Goal: Task Accomplishment & Management: Use online tool/utility

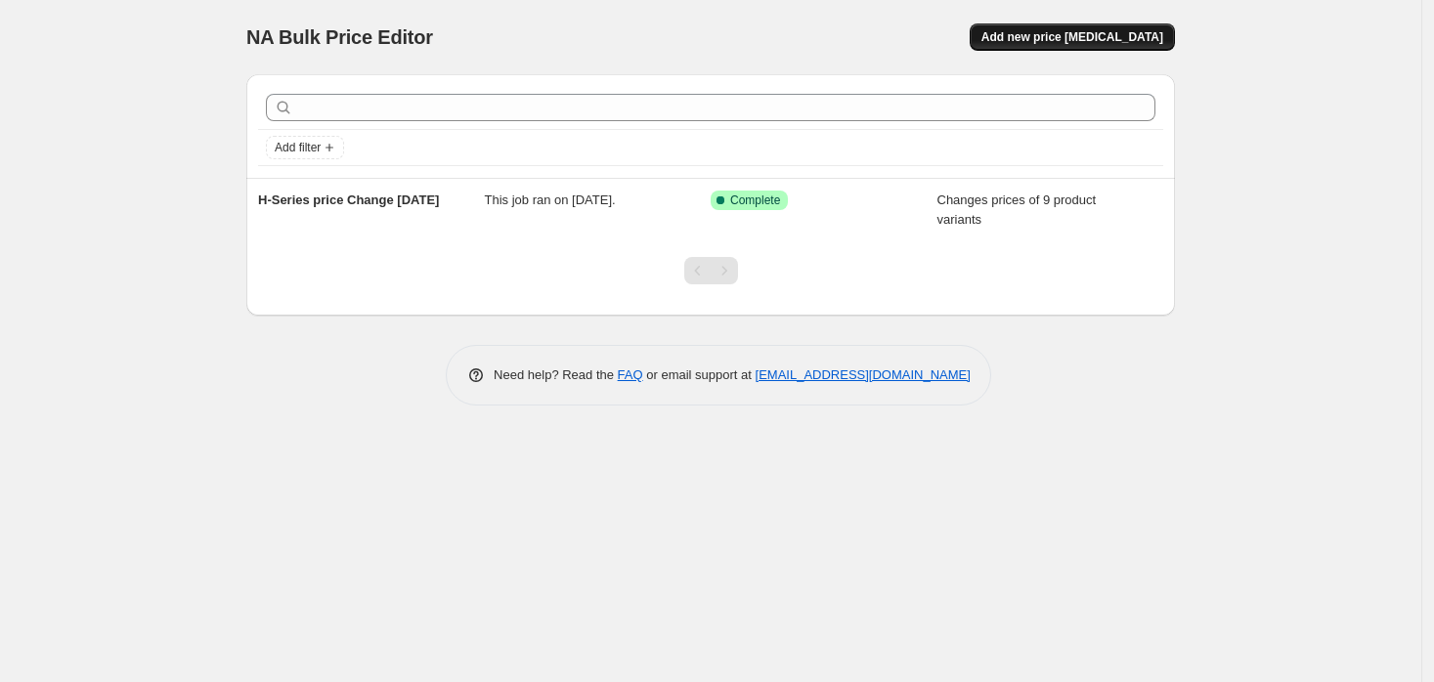
click at [1106, 41] on span "Add new price [MEDICAL_DATA]" at bounding box center [1072, 37] width 182 height 16
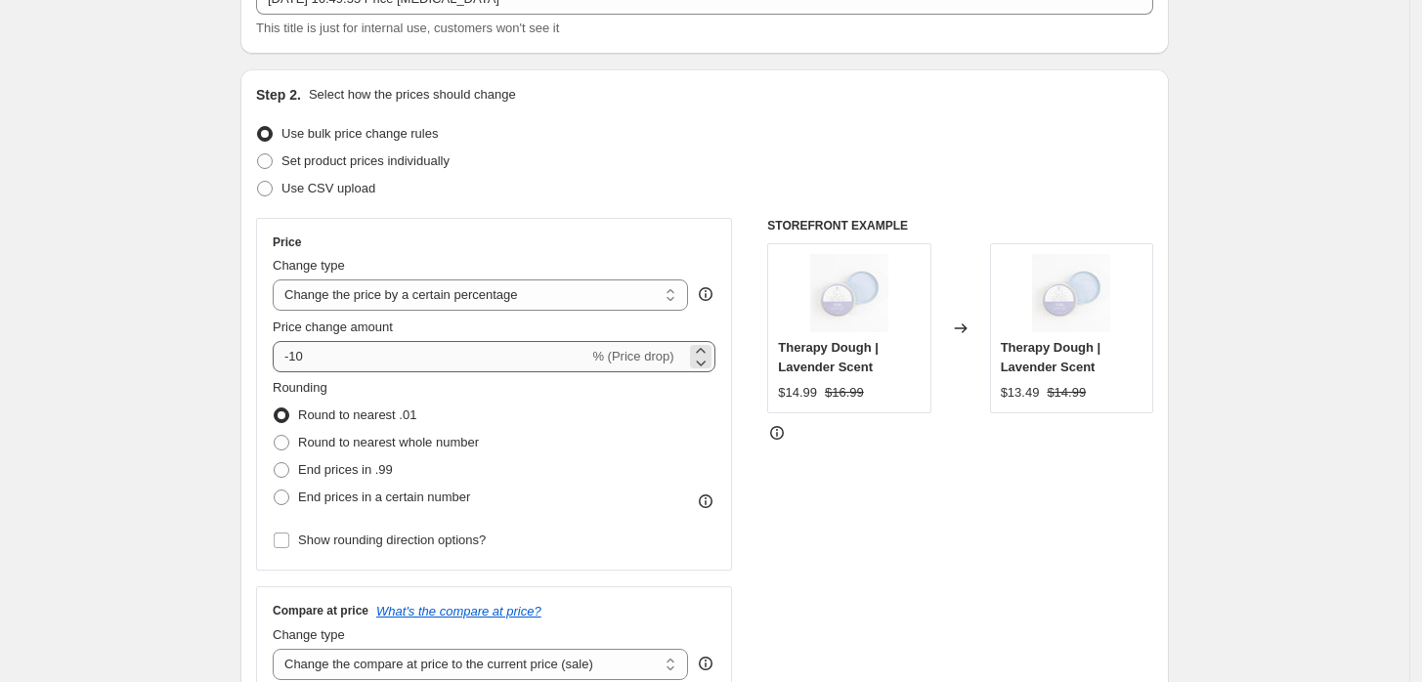
scroll to position [143, 0]
click at [649, 299] on select "Change the price to a certain amount Change the price by a certain amount Chang…" at bounding box center [480, 294] width 415 height 31
select select "by"
click at [278, 279] on select "Change the price to a certain amount Change the price by a certain amount Chang…" at bounding box center [480, 294] width 415 height 31
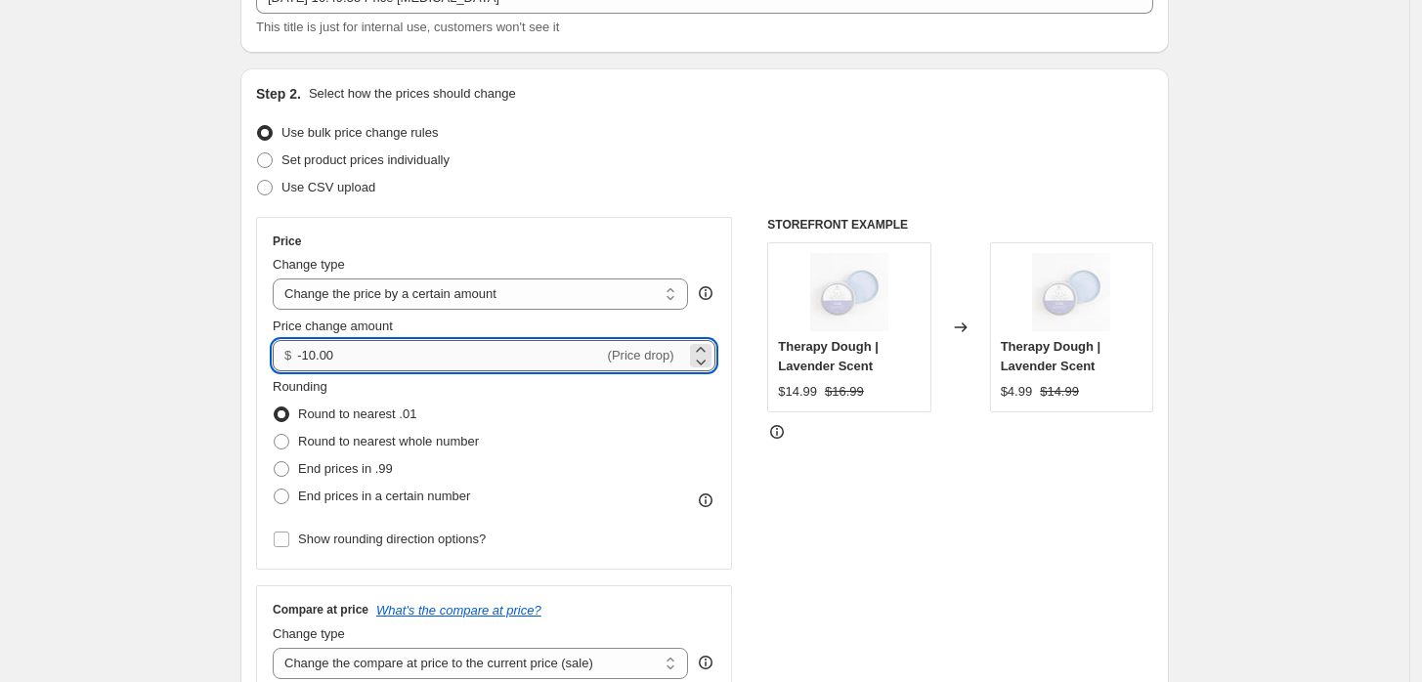
click at [414, 355] on input "-10.00" at bounding box center [450, 355] width 306 height 31
type input "-10.14"
drag, startPoint x: 466, startPoint y: 351, endPoint x: 226, endPoint y: 346, distance: 240.5
type input "-70.00"
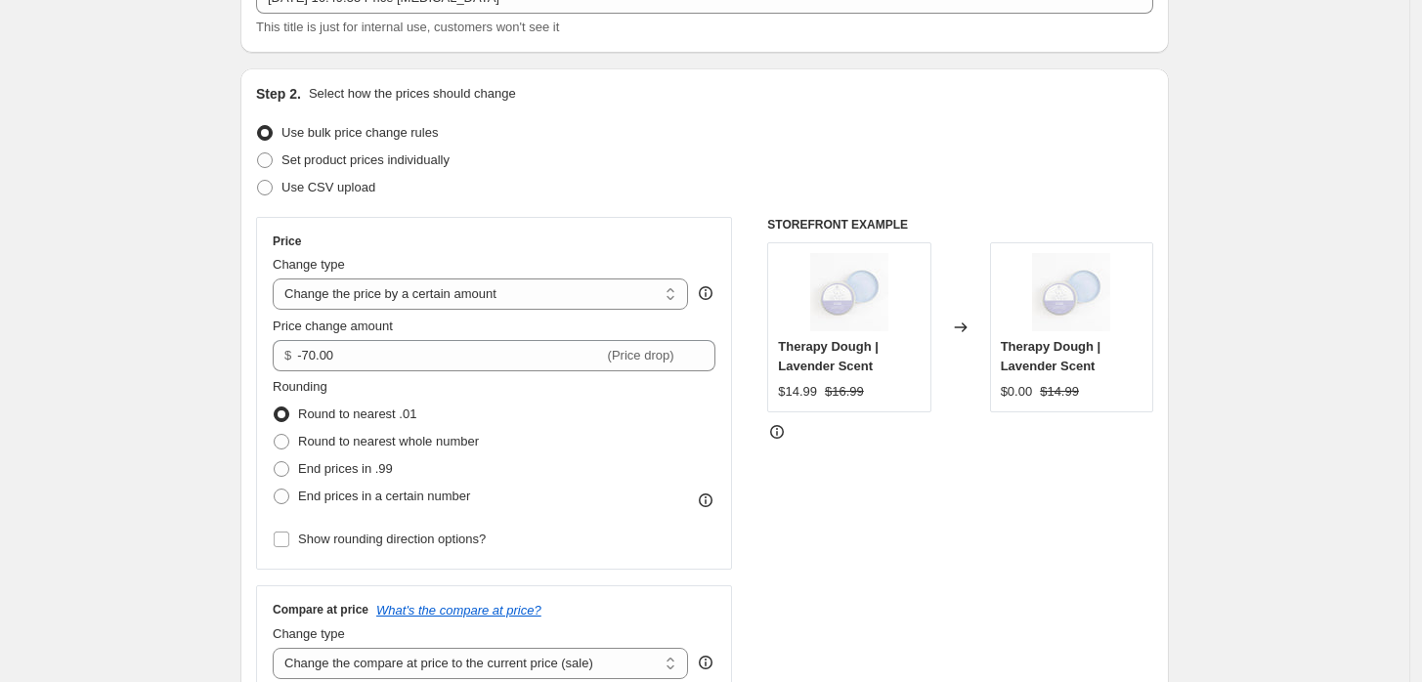
click at [261, 364] on div "Price Change type Change the price to a certain amount Change the price by a ce…" at bounding box center [494, 393] width 476 height 353
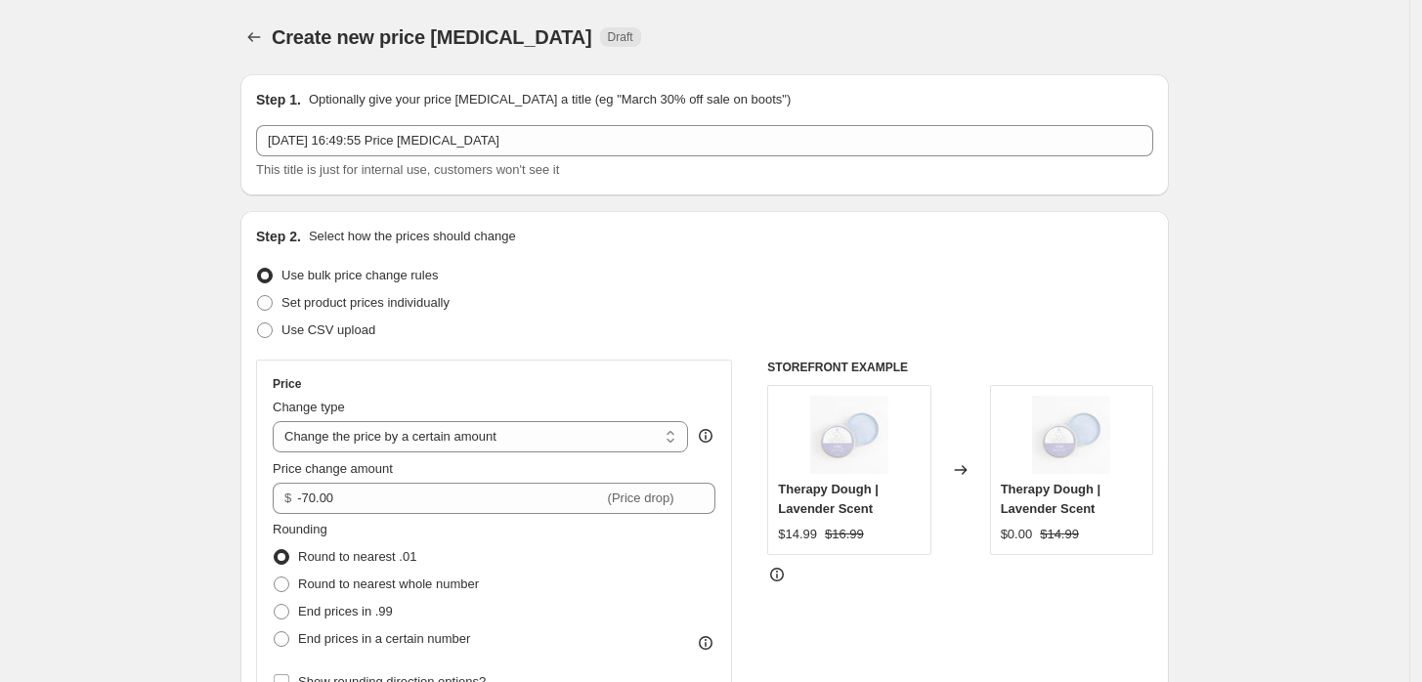
scroll to position [2, 0]
click at [1049, 553] on div "STOREFRONT EXAMPLE Therapy Dough | Lavender Scent $14.99 $16.99 Changed to Ther…" at bounding box center [960, 597] width 386 height 479
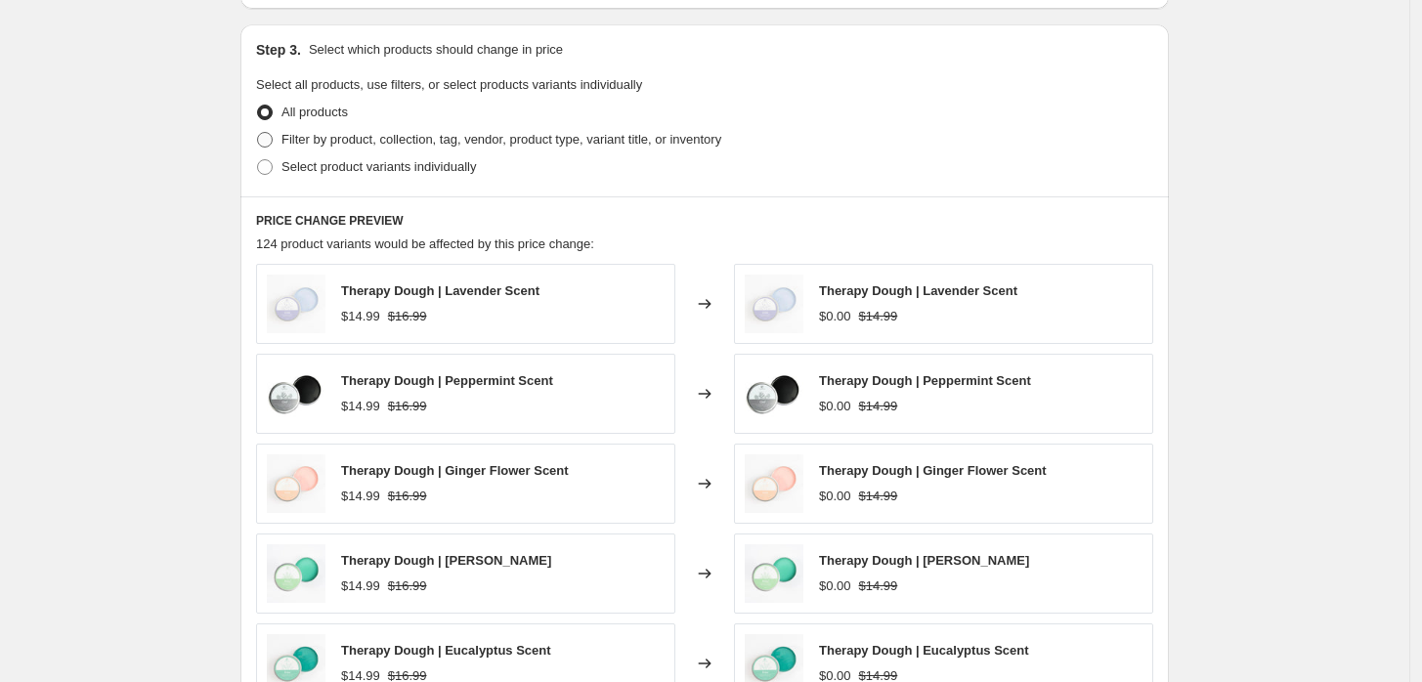
scroll to position [850, 0]
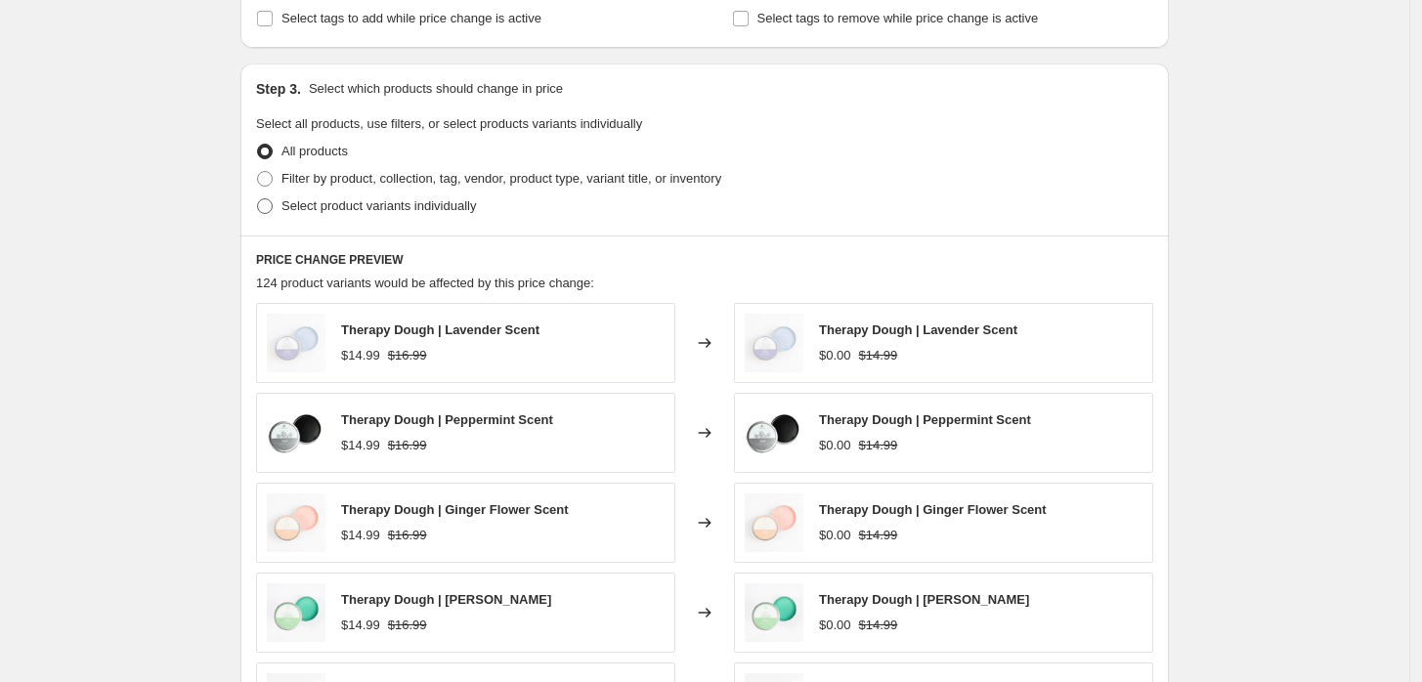
click at [270, 213] on span at bounding box center [265, 206] width 16 height 16
click at [258, 199] on input "Select product variants individually" at bounding box center [257, 198] width 1 height 1
radio input "true"
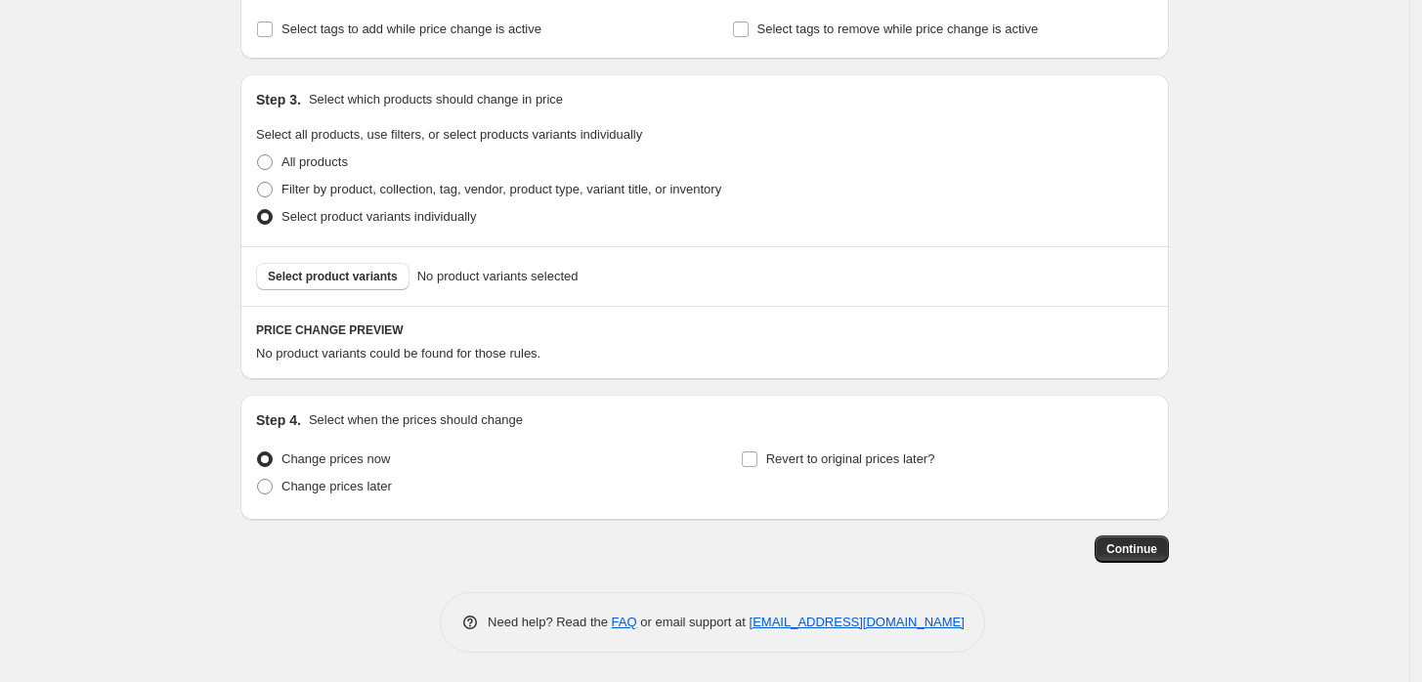
scroll to position [839, 0]
click at [344, 267] on button "Select product variants" at bounding box center [332, 276] width 153 height 27
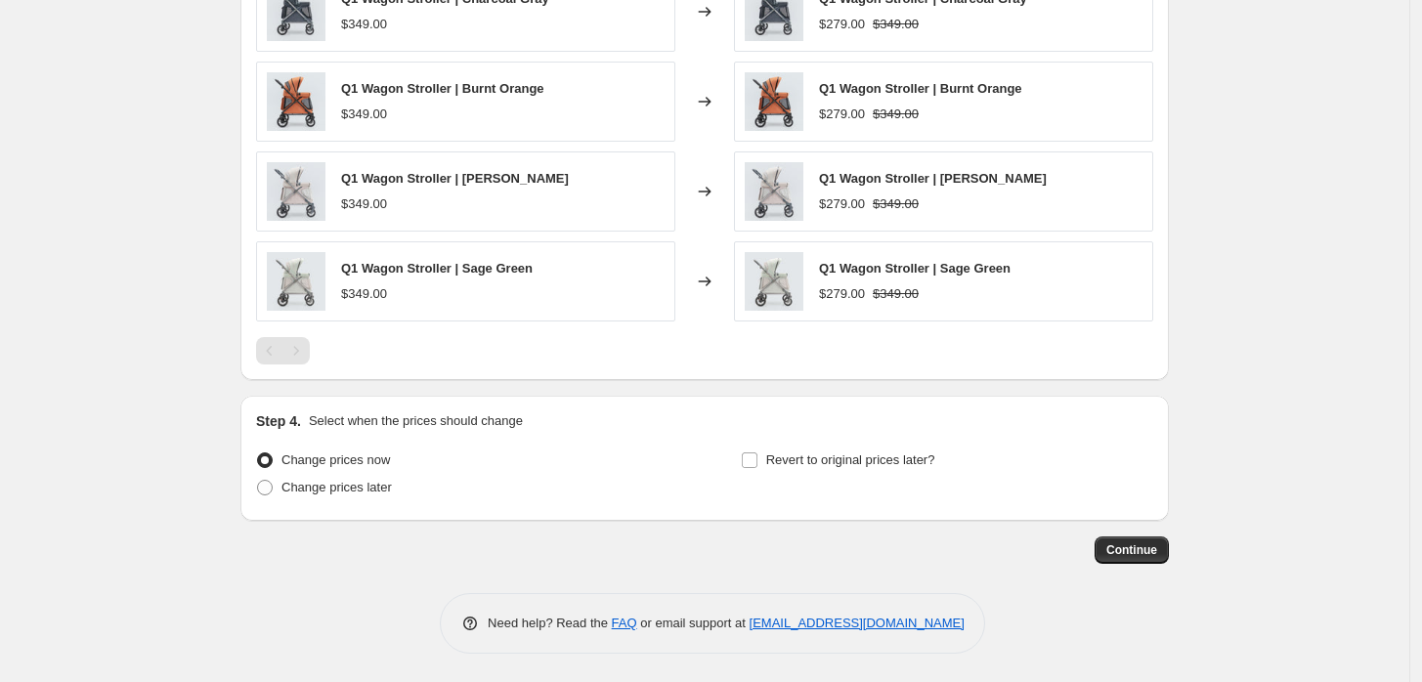
scroll to position [1242, 0]
click at [799, 459] on span "Revert to original prices later?" at bounding box center [850, 459] width 169 height 15
click at [758, 459] on input "Revert to original prices later?" at bounding box center [750, 460] width 16 height 16
checkbox input "true"
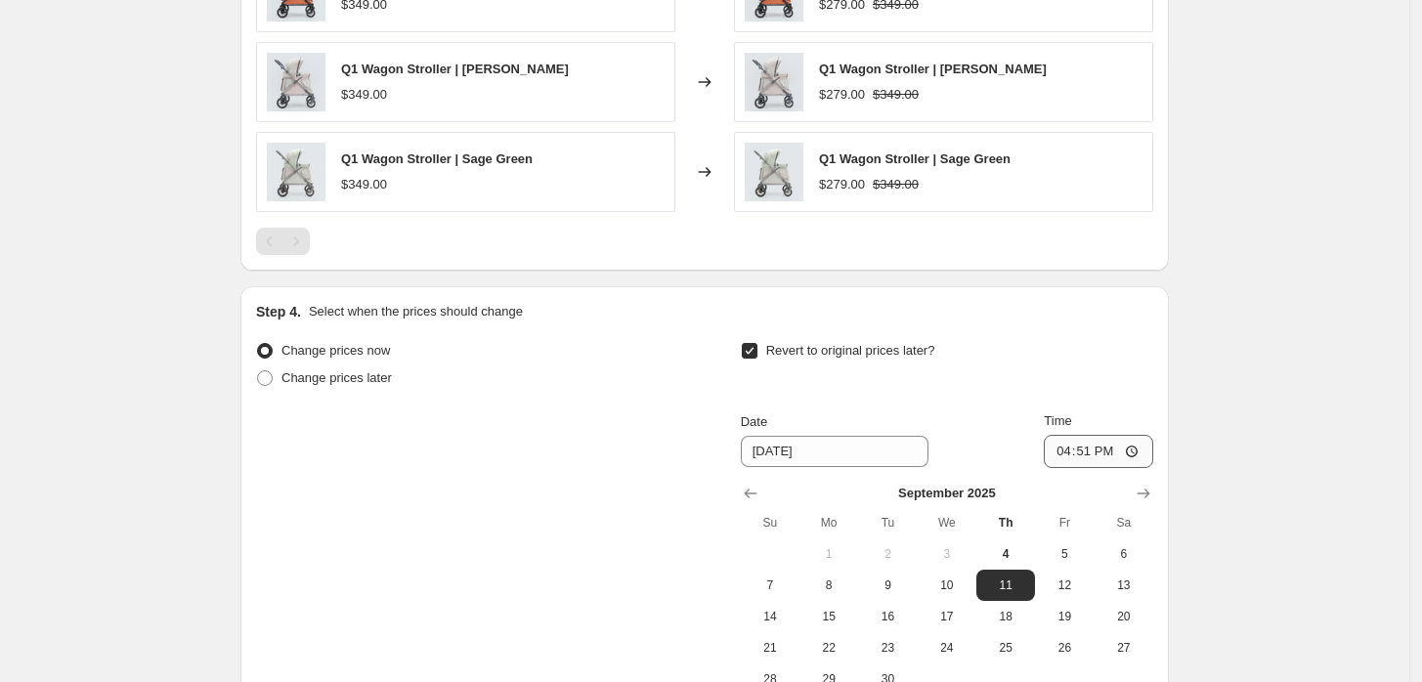
scroll to position [1459, 0]
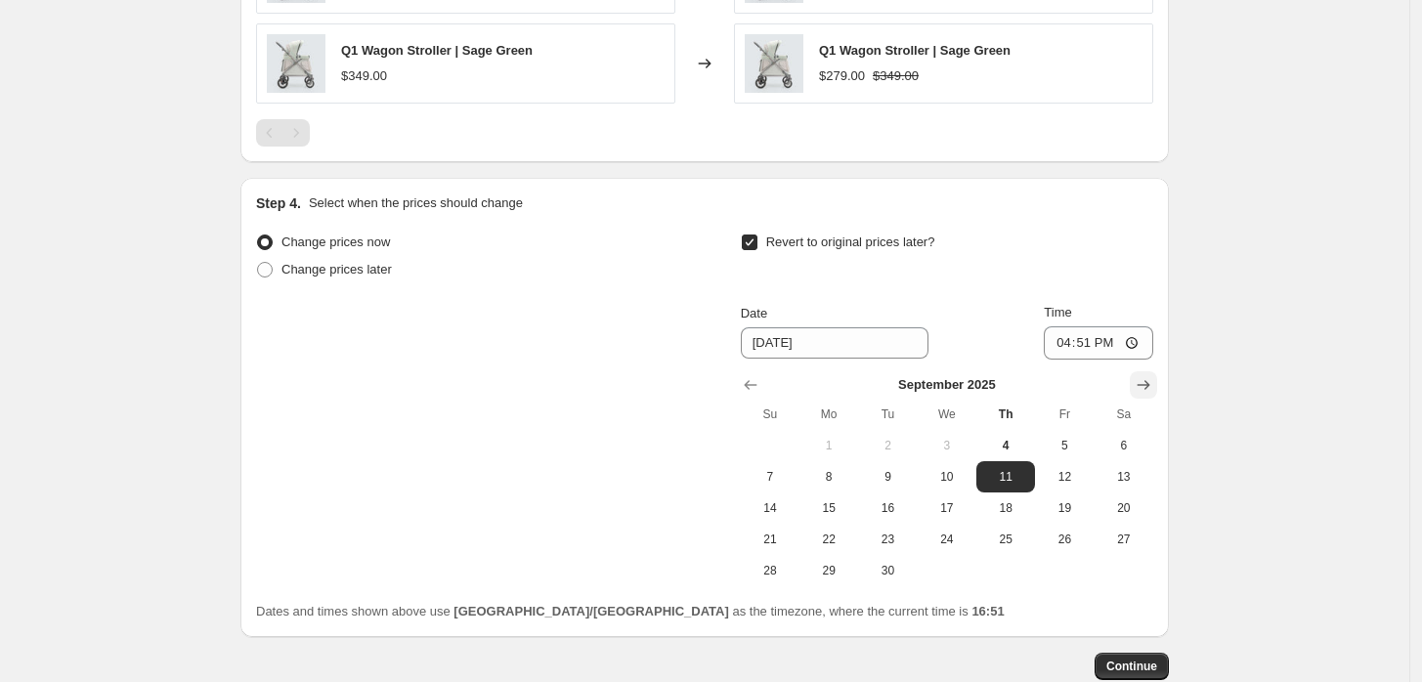
click at [1154, 390] on icon "Show next month, October 2025" at bounding box center [1144, 385] width 20 height 20
click at [949, 441] on span "1" at bounding box center [947, 446] width 43 height 16
type input "10/1/2025"
click at [632, 455] on div "Change prices now Change prices later Revert to original prices later? Date 10/…" at bounding box center [704, 408] width 897 height 358
click at [1154, 669] on span "Continue" at bounding box center [1132, 667] width 51 height 16
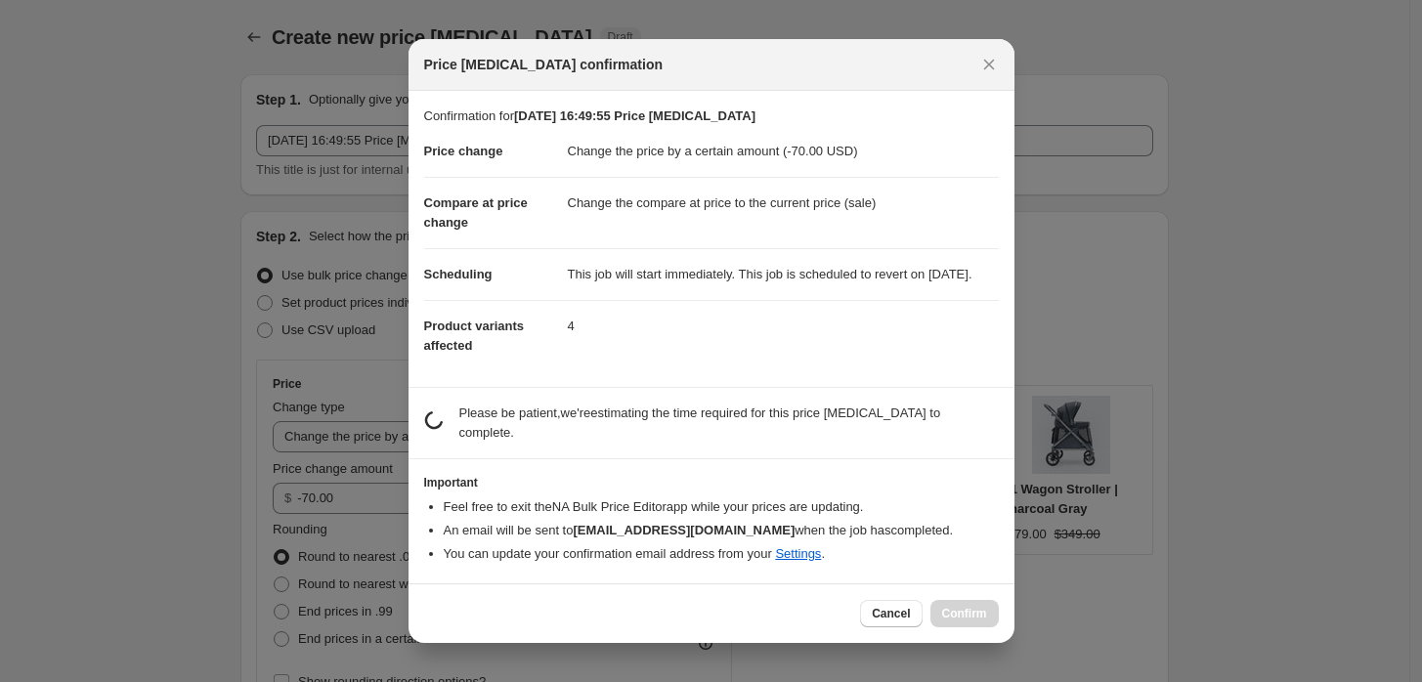
scroll to position [0, 0]
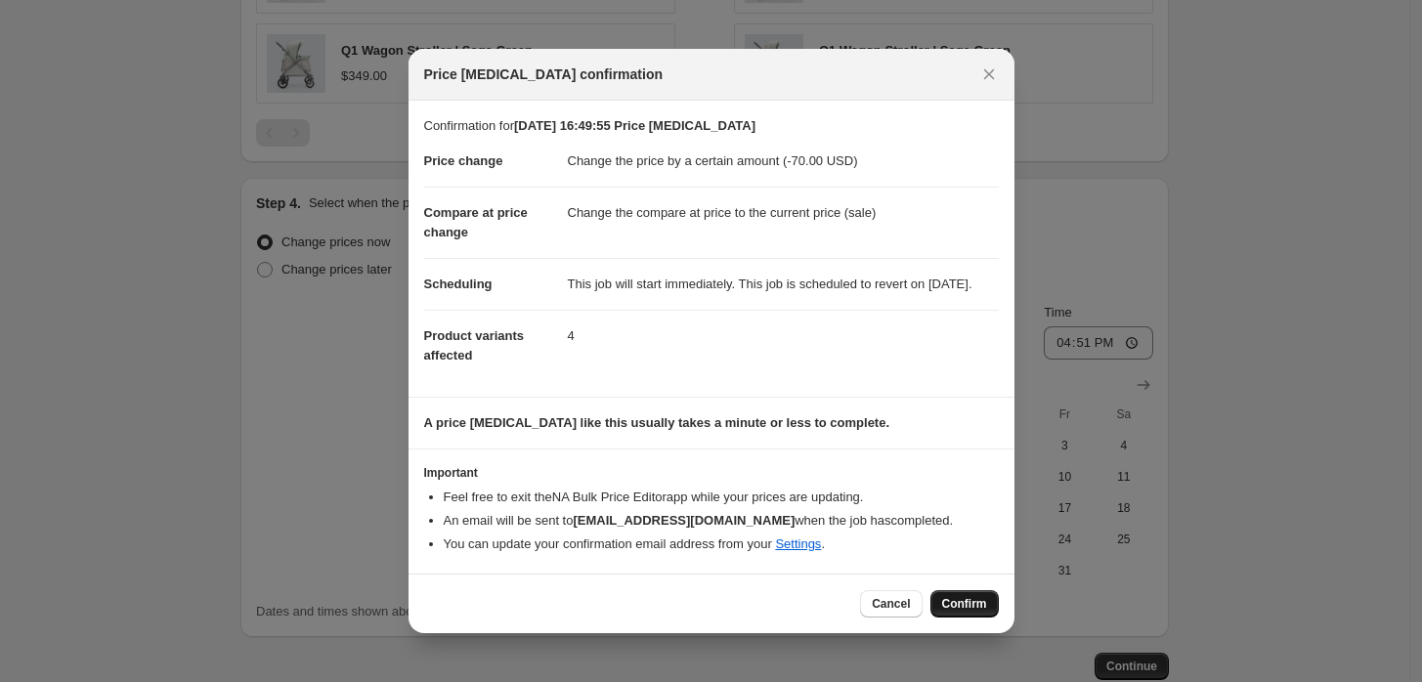
click at [964, 618] on button "Confirm" at bounding box center [965, 603] width 68 height 27
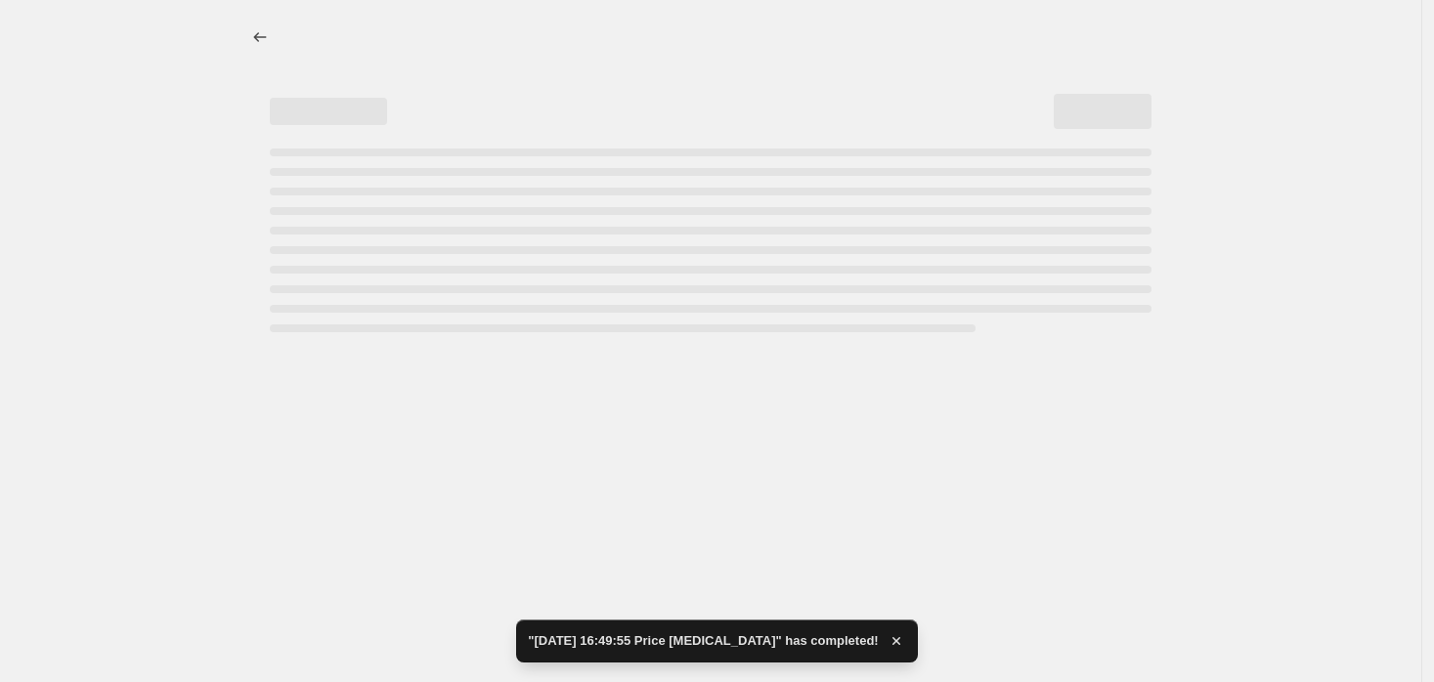
select select "by"
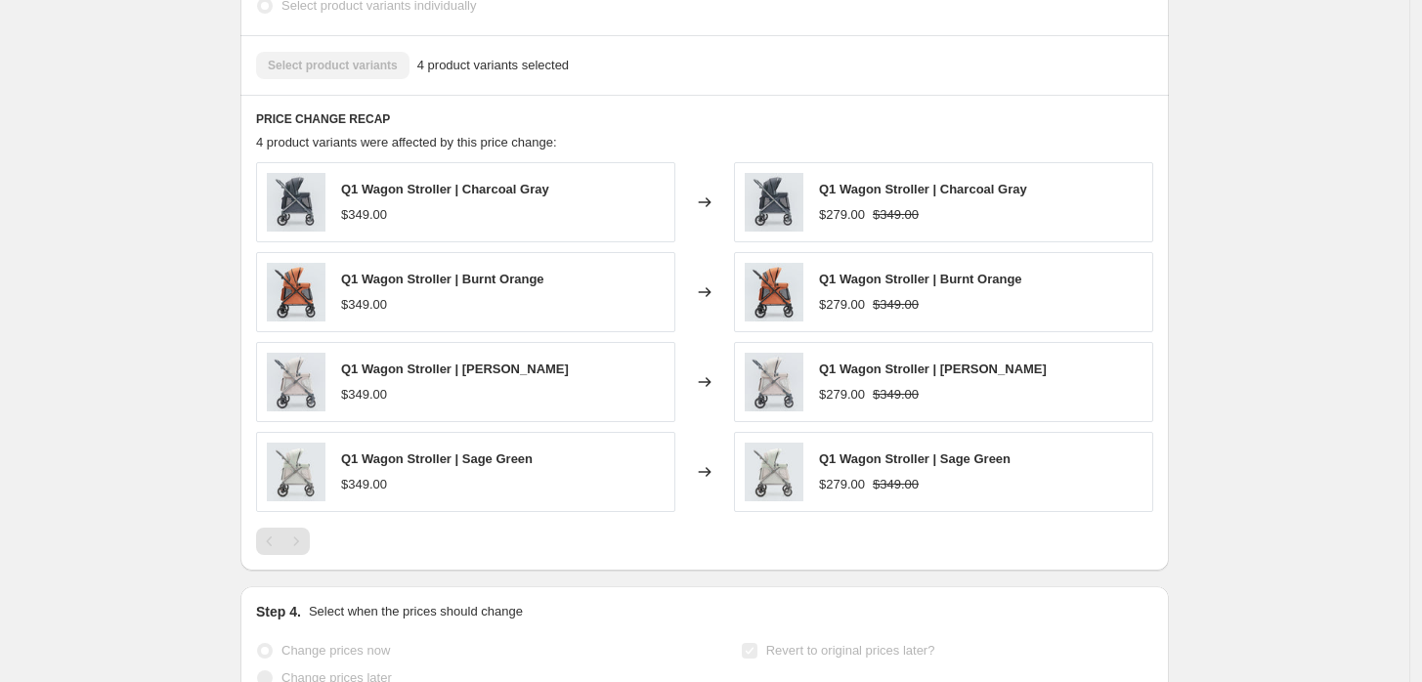
scroll to position [1250, 0]
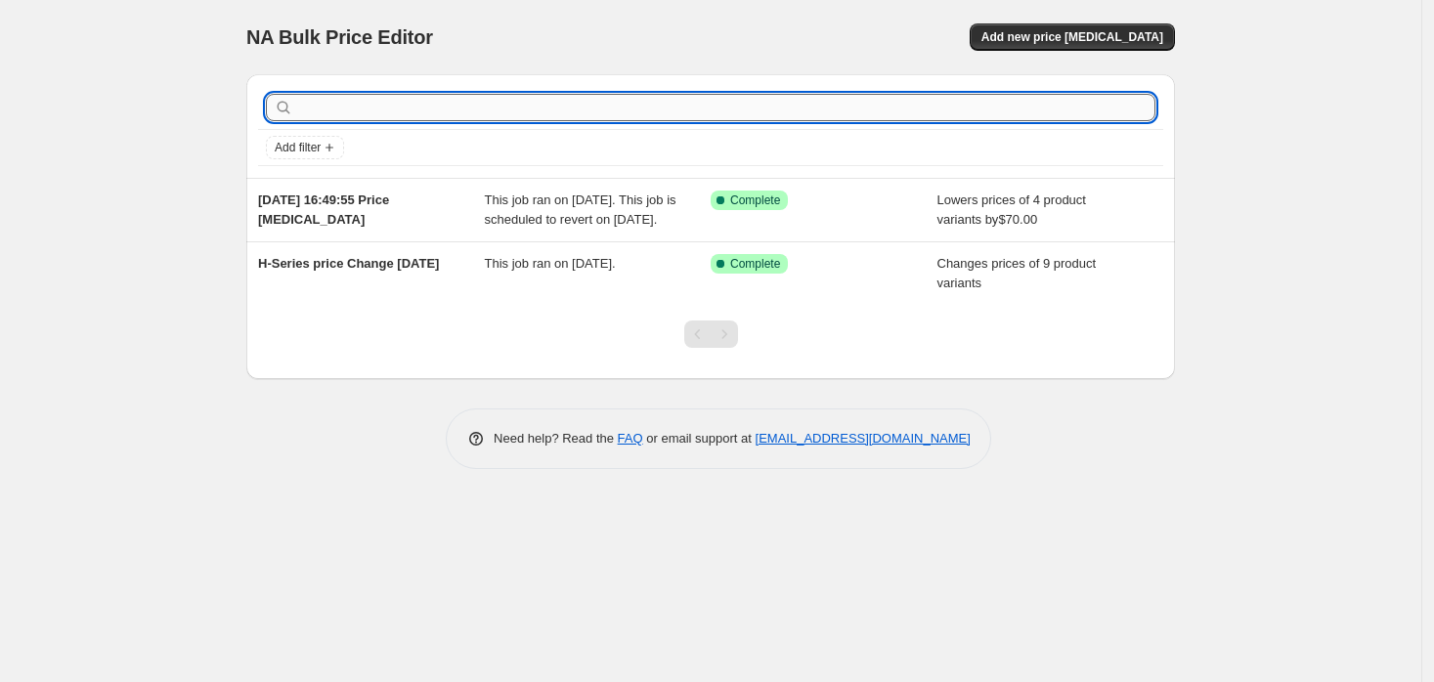
click at [370, 108] on input "text" at bounding box center [726, 107] width 858 height 27
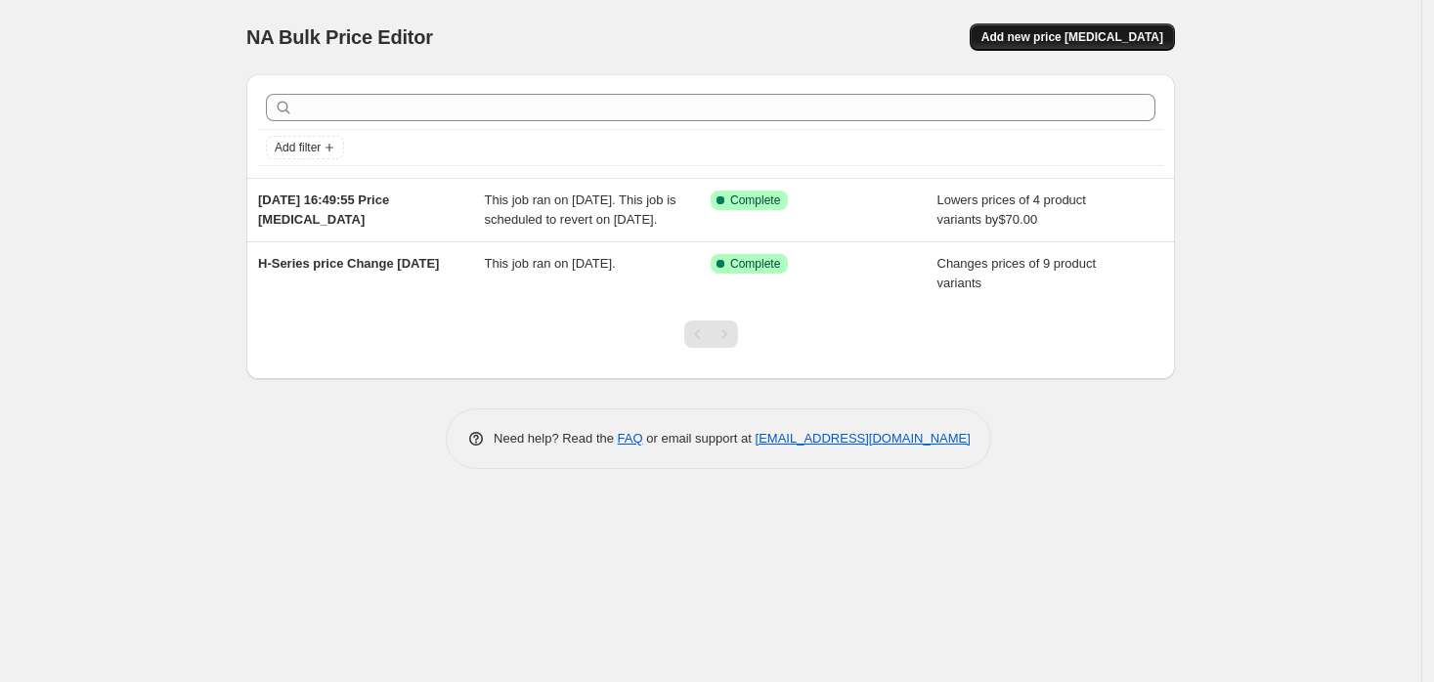
click at [1041, 33] on span "Add new price change job" at bounding box center [1072, 37] width 182 height 16
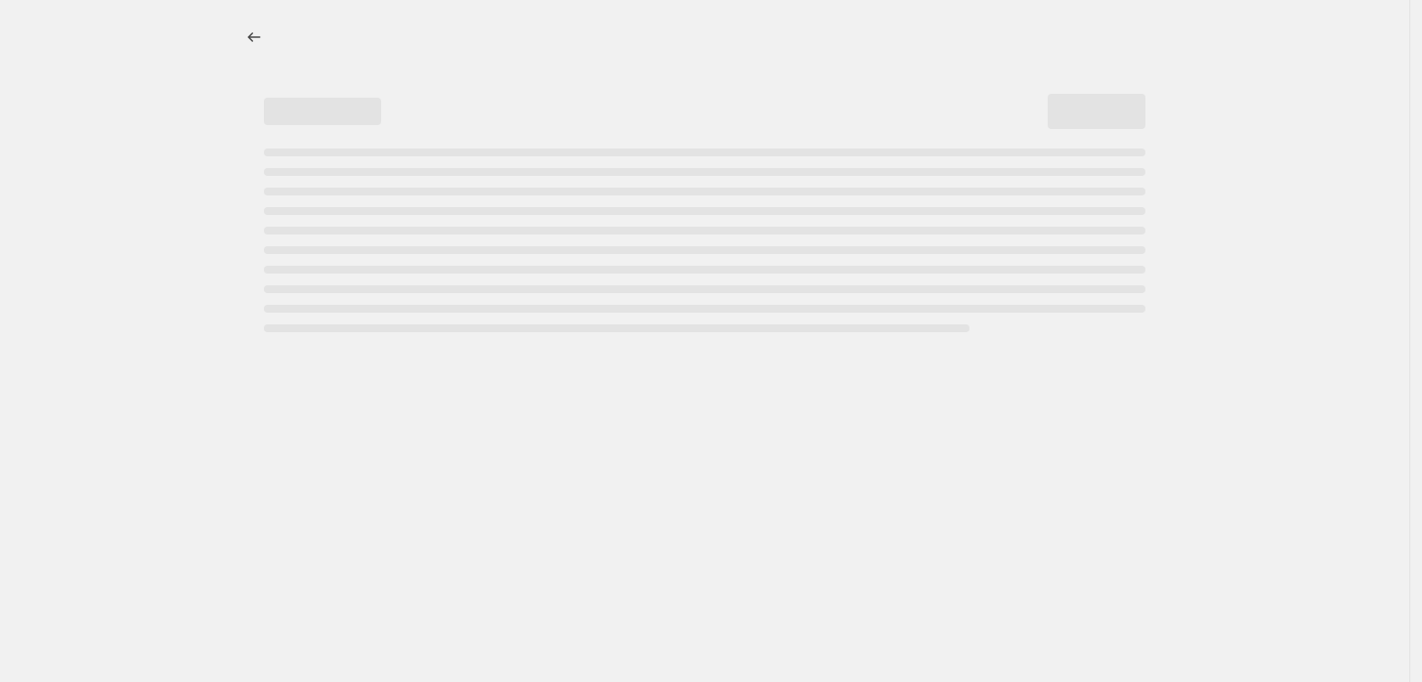
select select "percentage"
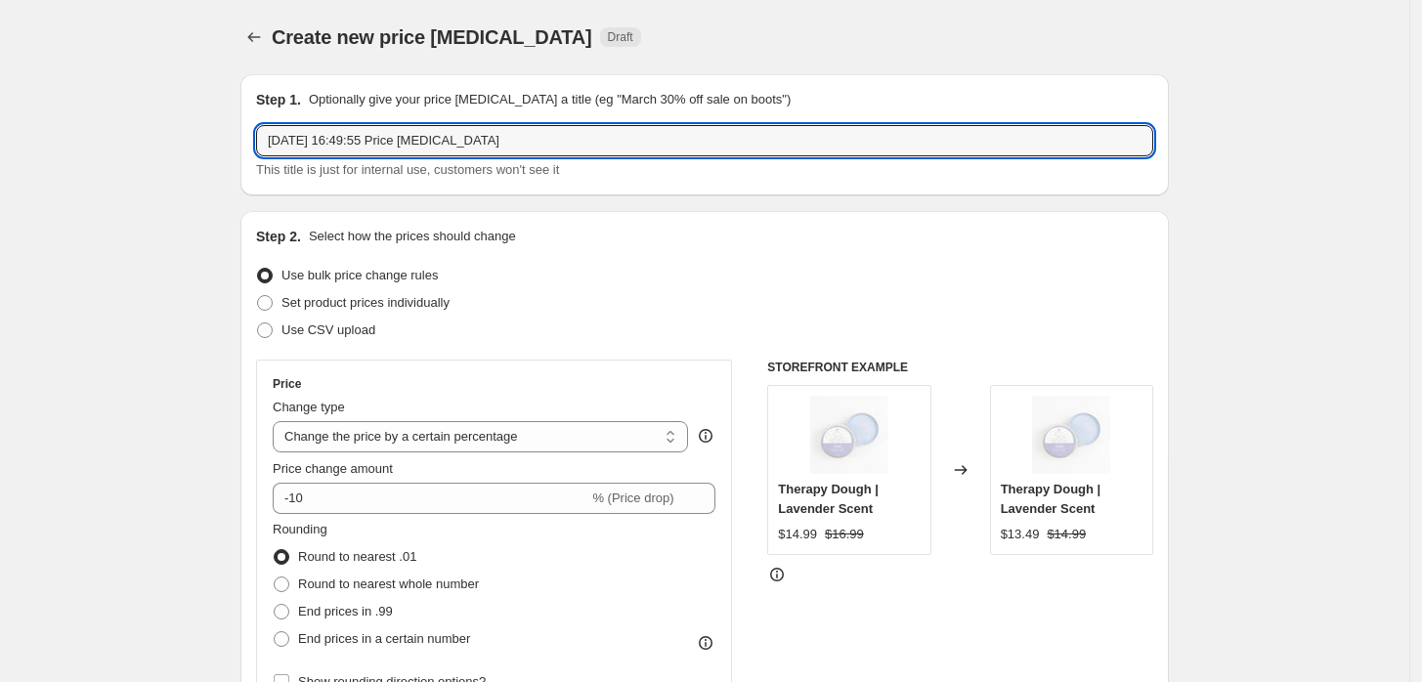
drag, startPoint x: 516, startPoint y: 135, endPoint x: 205, endPoint y: 156, distance: 311.6
type input "H3E Price Change Sep"
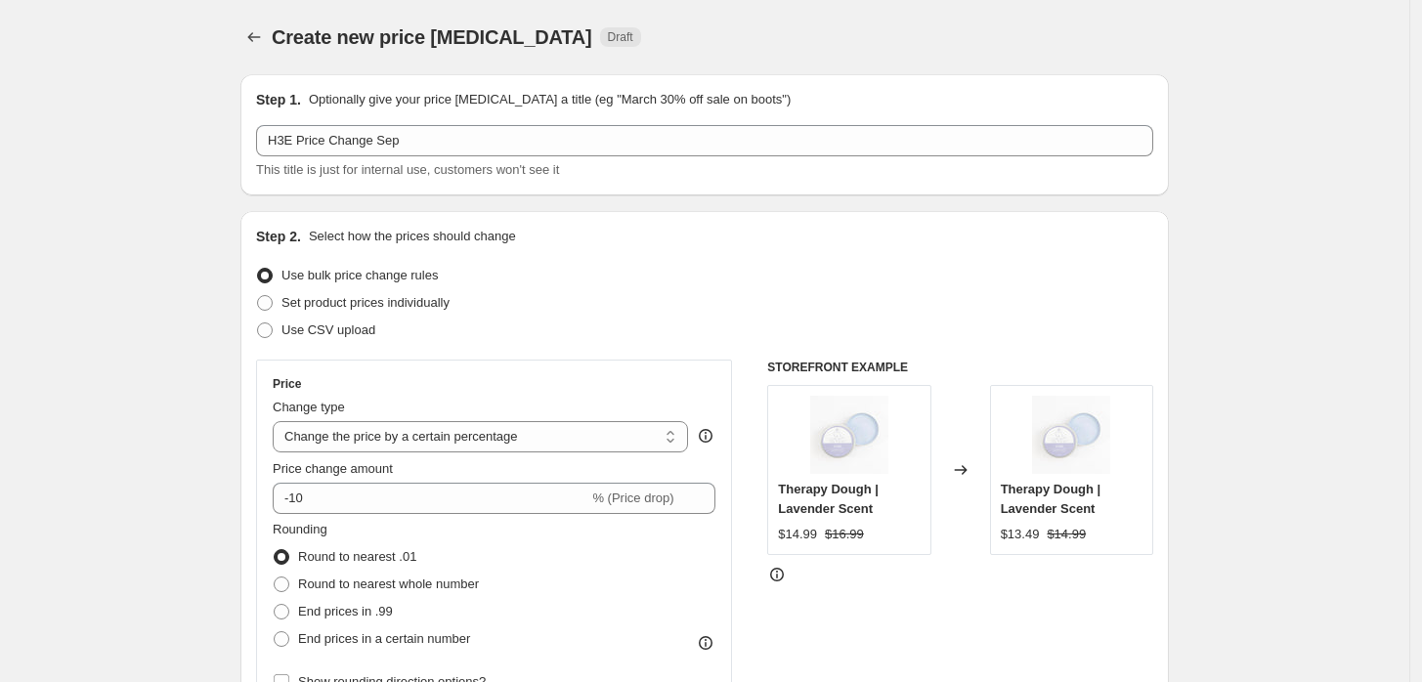
click at [265, 299] on span at bounding box center [265, 303] width 16 height 16
click at [258, 296] on input "Set product prices individually" at bounding box center [257, 295] width 1 height 1
radio input "true"
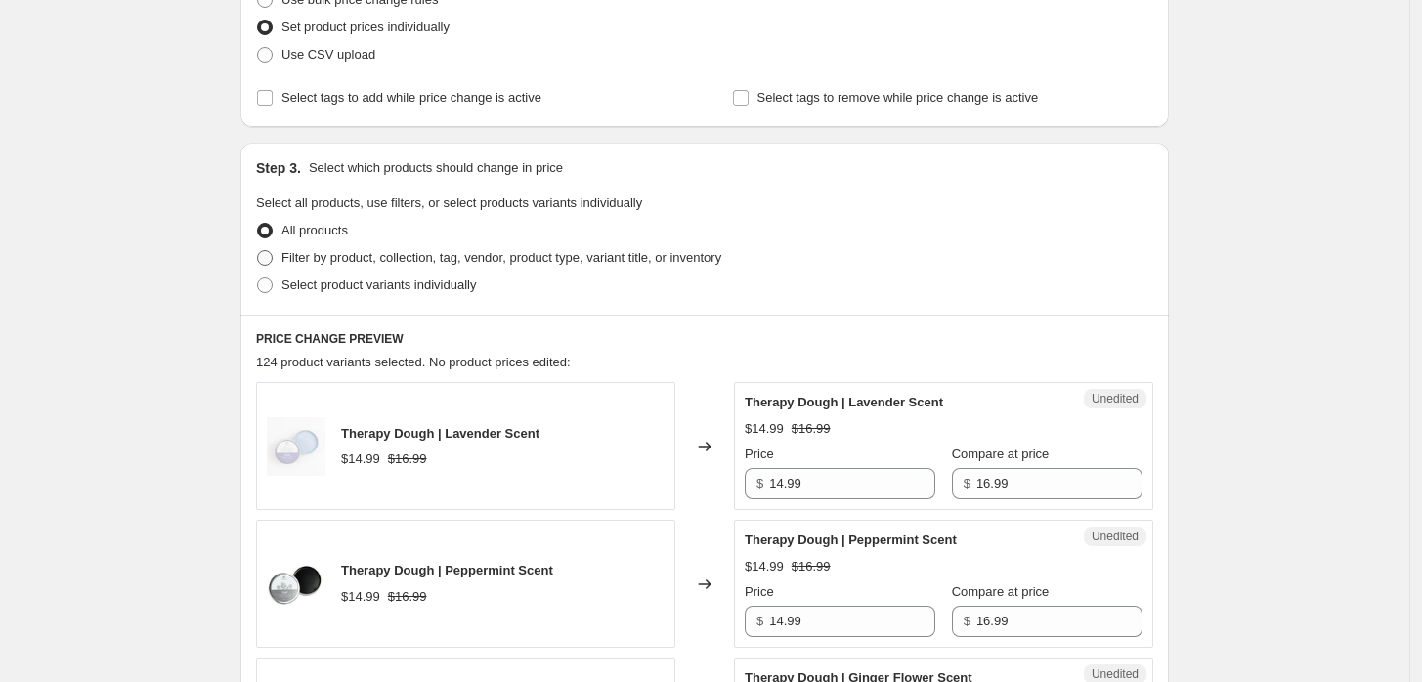
scroll to position [277, 0]
click at [336, 257] on span "Filter by product, collection, tag, vendor, product type, variant title, or inv…" at bounding box center [502, 256] width 440 height 15
click at [258, 250] on input "Filter by product, collection, tag, vendor, product type, variant title, or inv…" at bounding box center [257, 249] width 1 height 1
radio input "true"
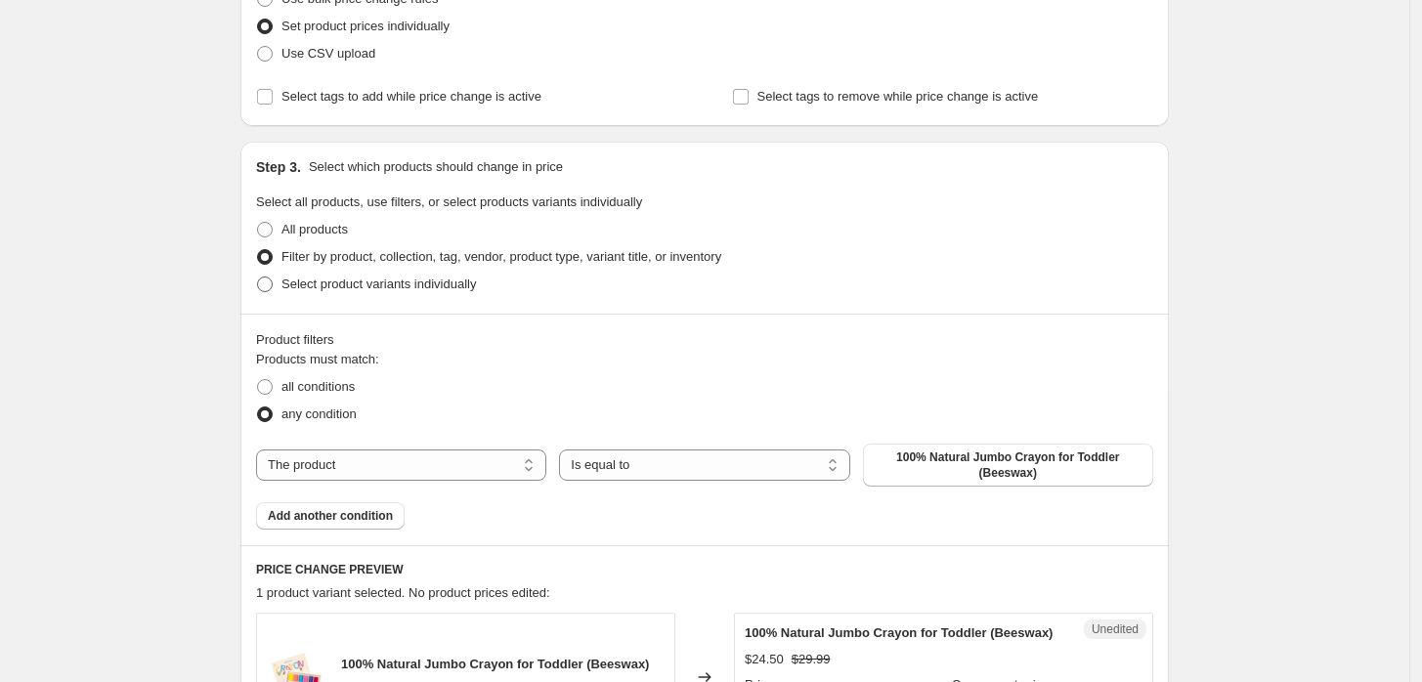
click at [359, 283] on span "Select product variants individually" at bounding box center [379, 284] width 195 height 15
click at [258, 278] on input "Select product variants individually" at bounding box center [257, 277] width 1 height 1
radio input "true"
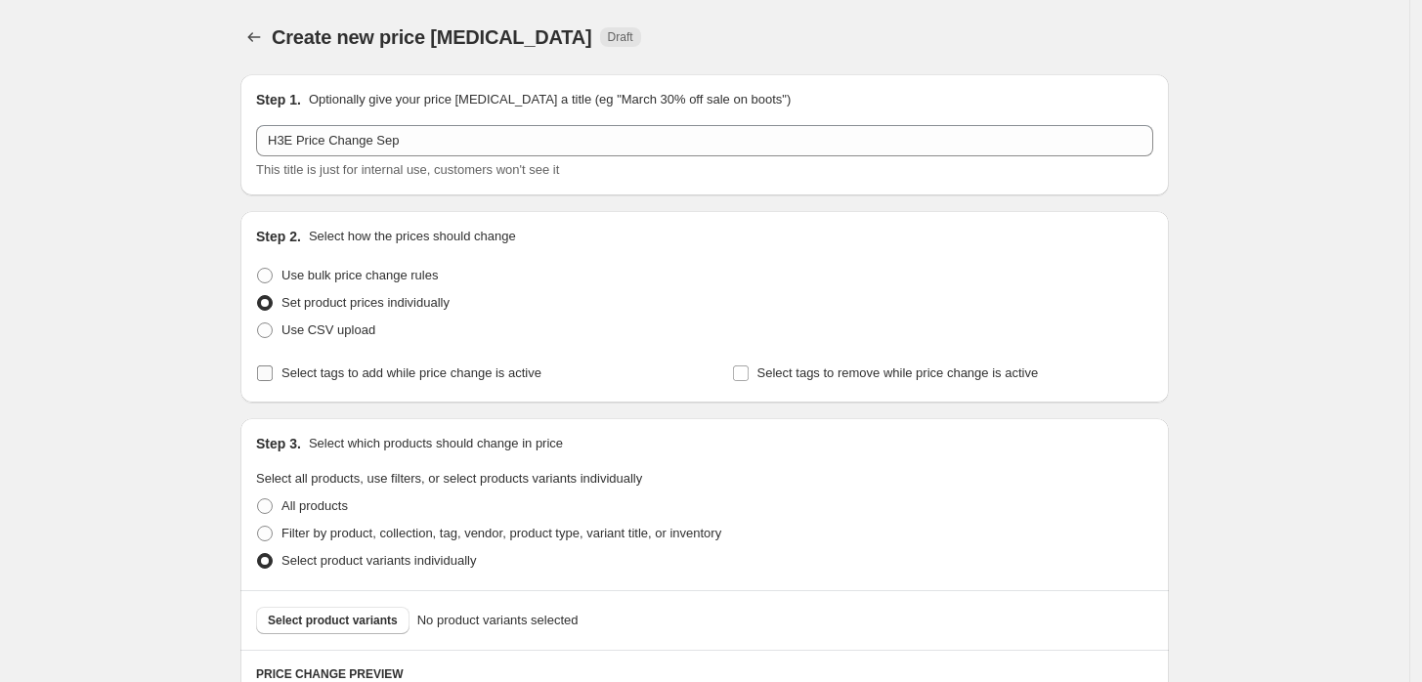
scroll to position [0, 0]
click at [273, 272] on span at bounding box center [265, 276] width 16 height 16
click at [258, 269] on input "Use bulk price change rules" at bounding box center [257, 268] width 1 height 1
radio input "true"
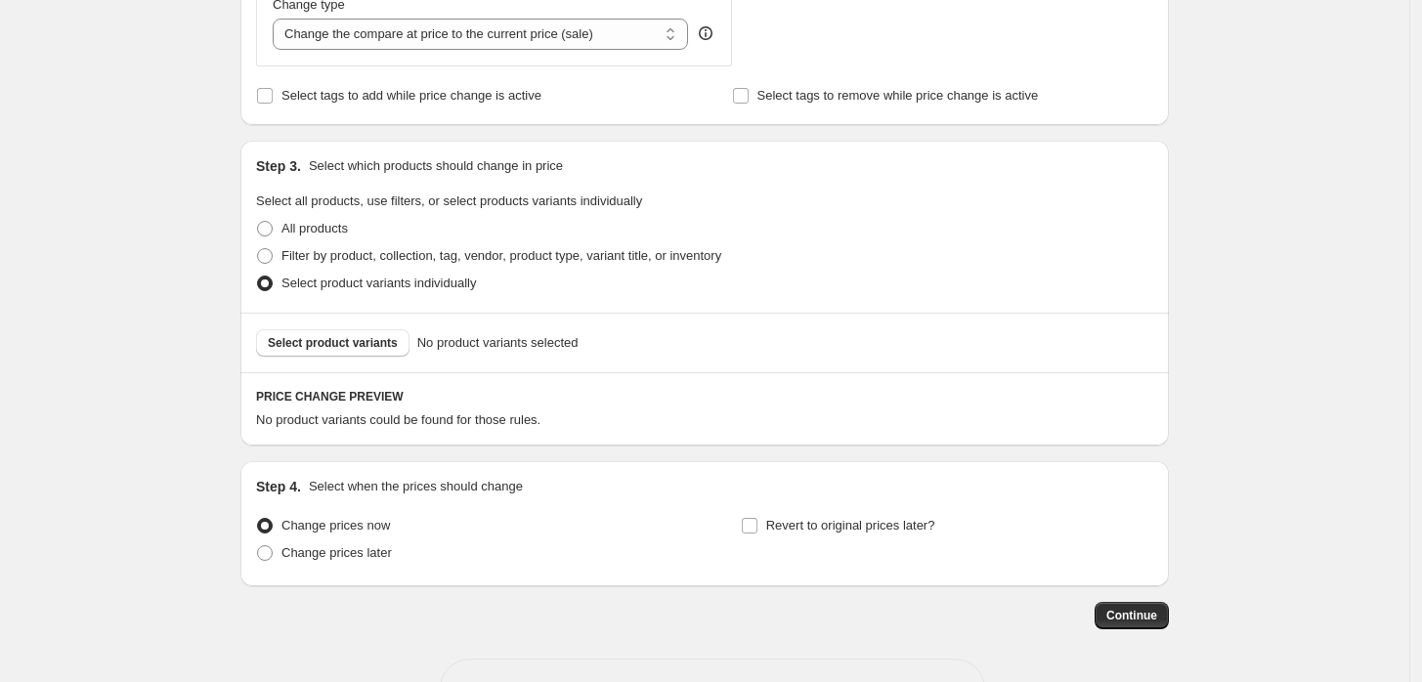
scroll to position [773, 0]
click at [382, 334] on button "Select product variants" at bounding box center [332, 341] width 153 height 27
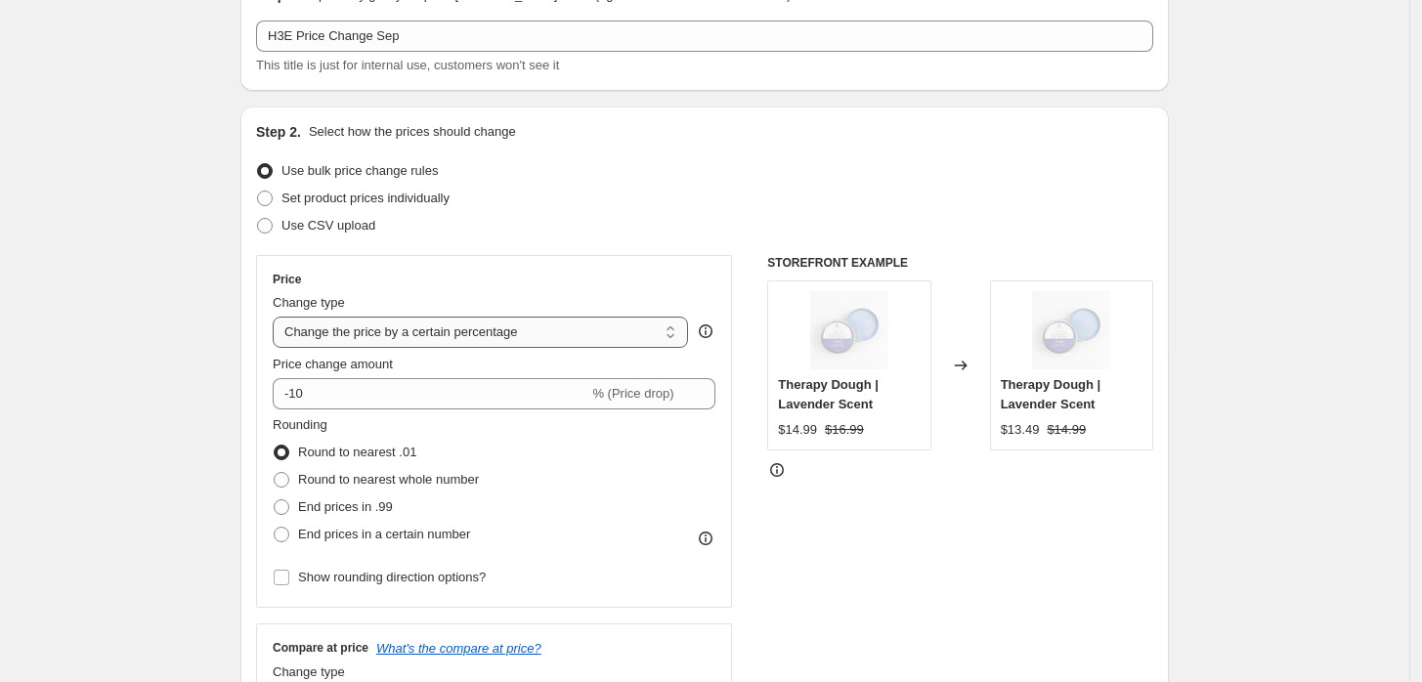
scroll to position [100, 0]
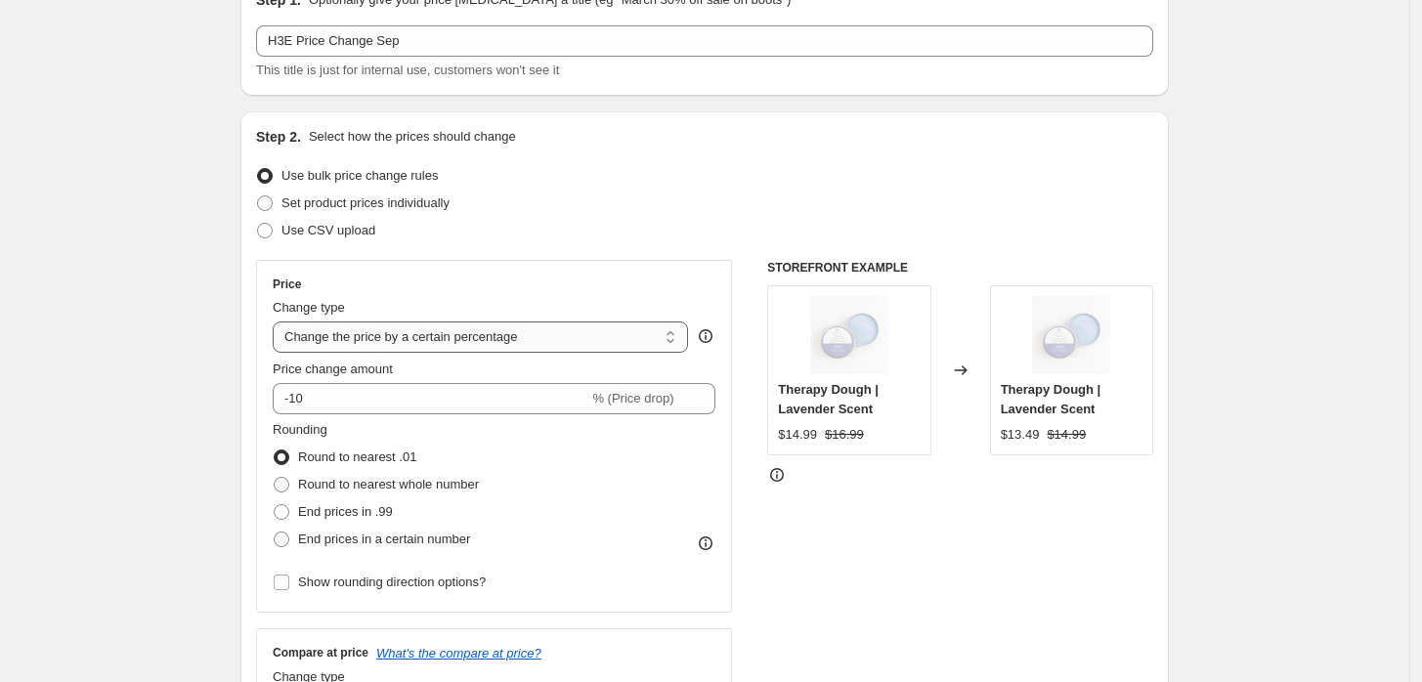
click at [541, 337] on select "Change the price to a certain amount Change the price by a certain amount Chang…" at bounding box center [480, 337] width 415 height 31
select select "to"
click at [278, 322] on select "Change the price to a certain amount Change the price by a certain amount Chang…" at bounding box center [480, 337] width 415 height 31
type input "80.00"
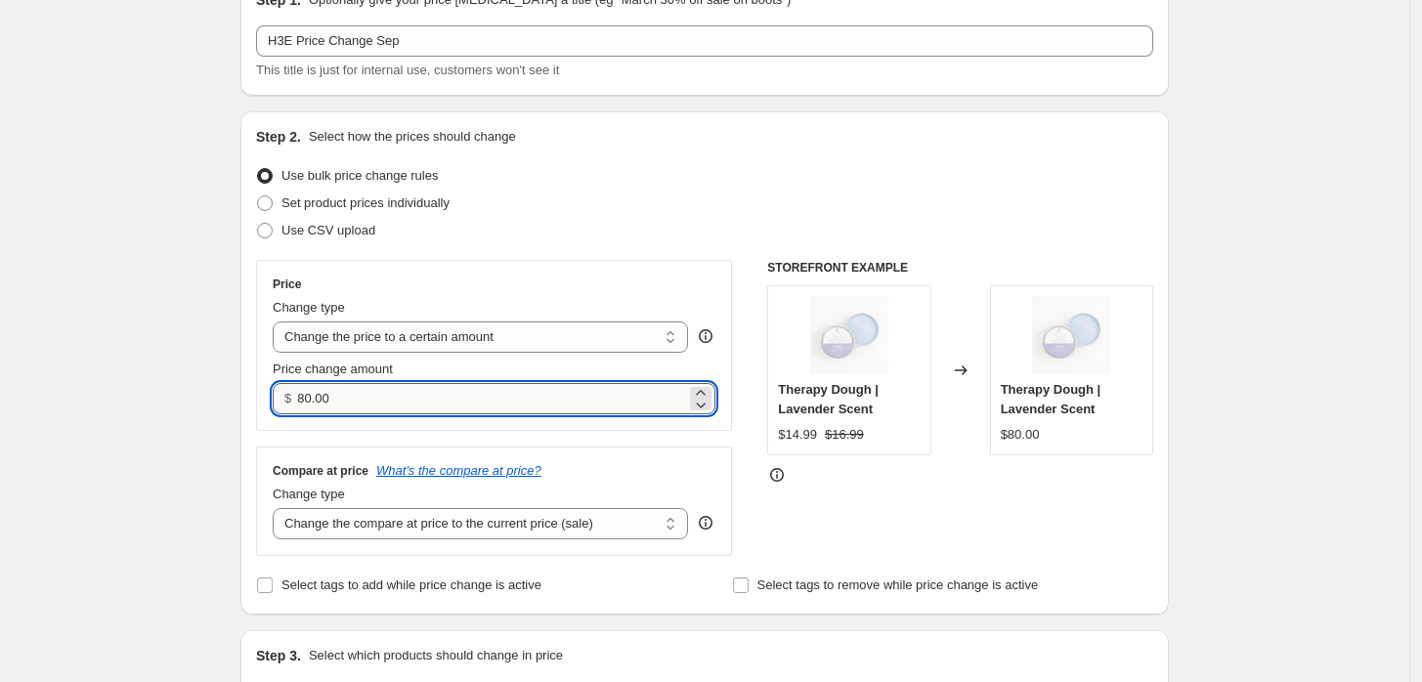
drag, startPoint x: 399, startPoint y: 394, endPoint x: 303, endPoint y: 394, distance: 95.8
click at [303, 394] on input "80.00" at bounding box center [491, 398] width 388 height 31
click at [578, 444] on div "Price Change type Change the price to a certain amount Change the price by a ce…" at bounding box center [494, 408] width 476 height 296
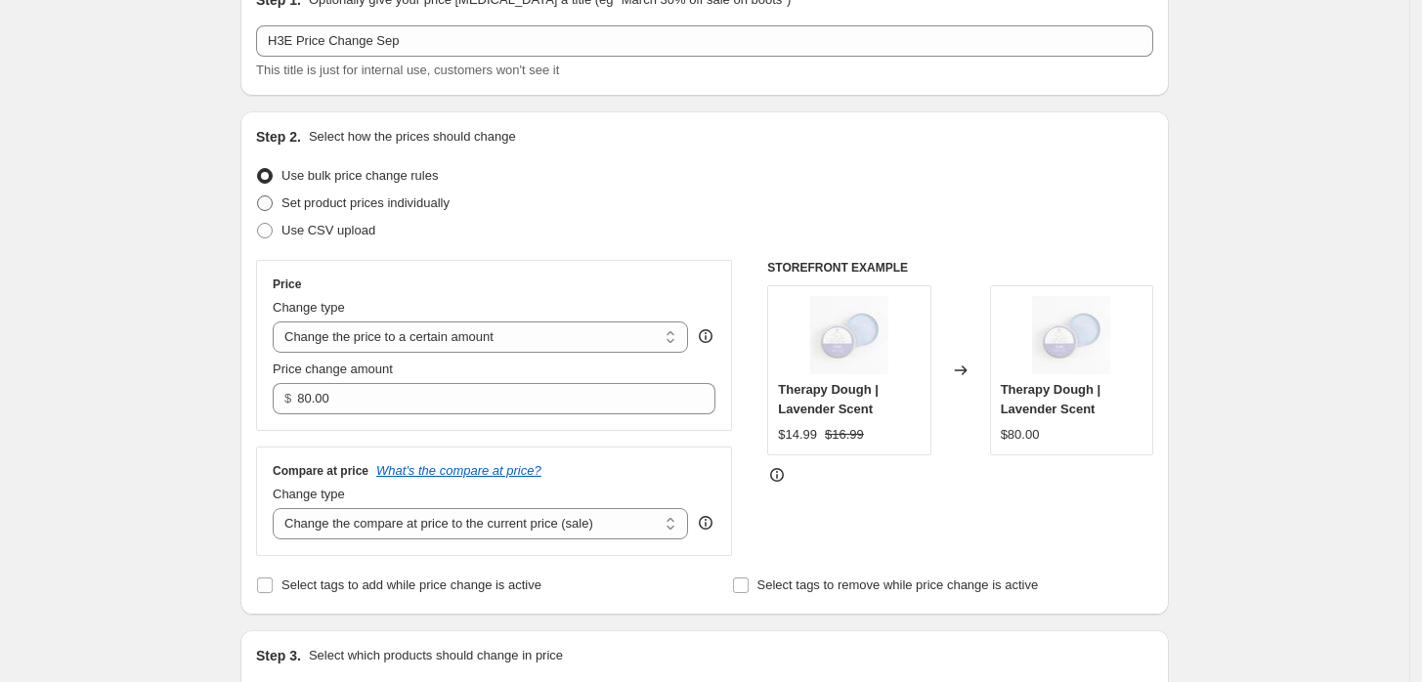
click at [346, 199] on span "Set product prices individually" at bounding box center [366, 203] width 168 height 15
click at [258, 196] on input "Set product prices individually" at bounding box center [257, 196] width 1 height 1
radio input "true"
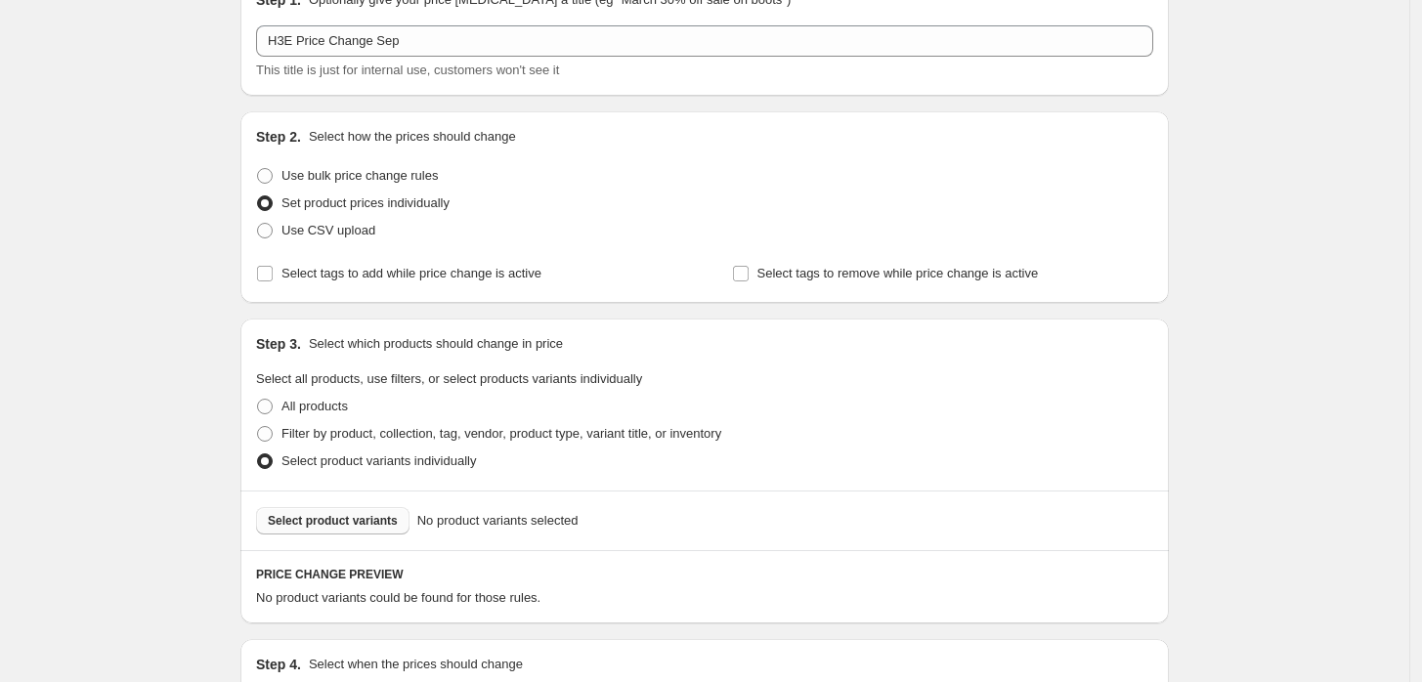
click at [341, 524] on span "Select product variants" at bounding box center [333, 521] width 130 height 16
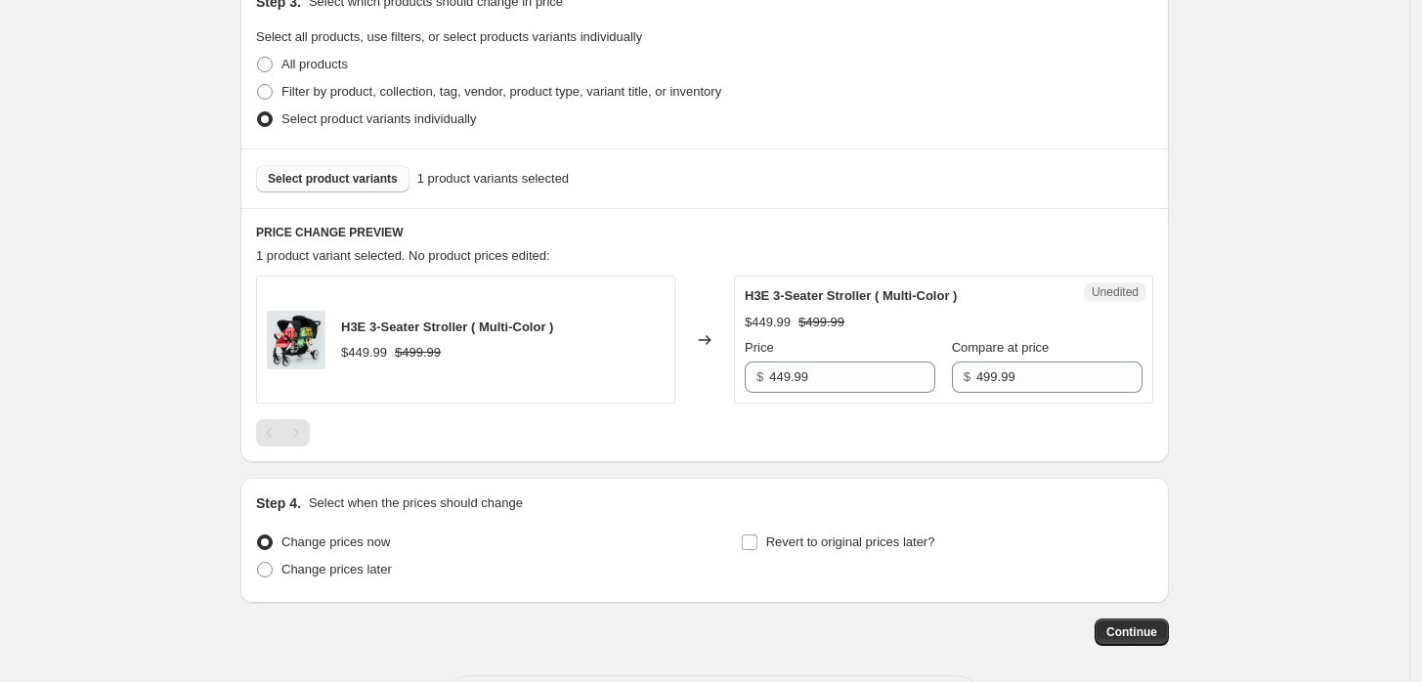
scroll to position [443, 0]
click at [878, 378] on input "449.99" at bounding box center [852, 376] width 166 height 31
drag, startPoint x: 850, startPoint y: 370, endPoint x: 701, endPoint y: 378, distance: 148.8
click at [701, 378] on div "H3E 3-Seater Stroller ( Multi-Color ) $449.99 $499.99 Changed to Unedited H3E 3…" at bounding box center [704, 339] width 897 height 128
type input "420"
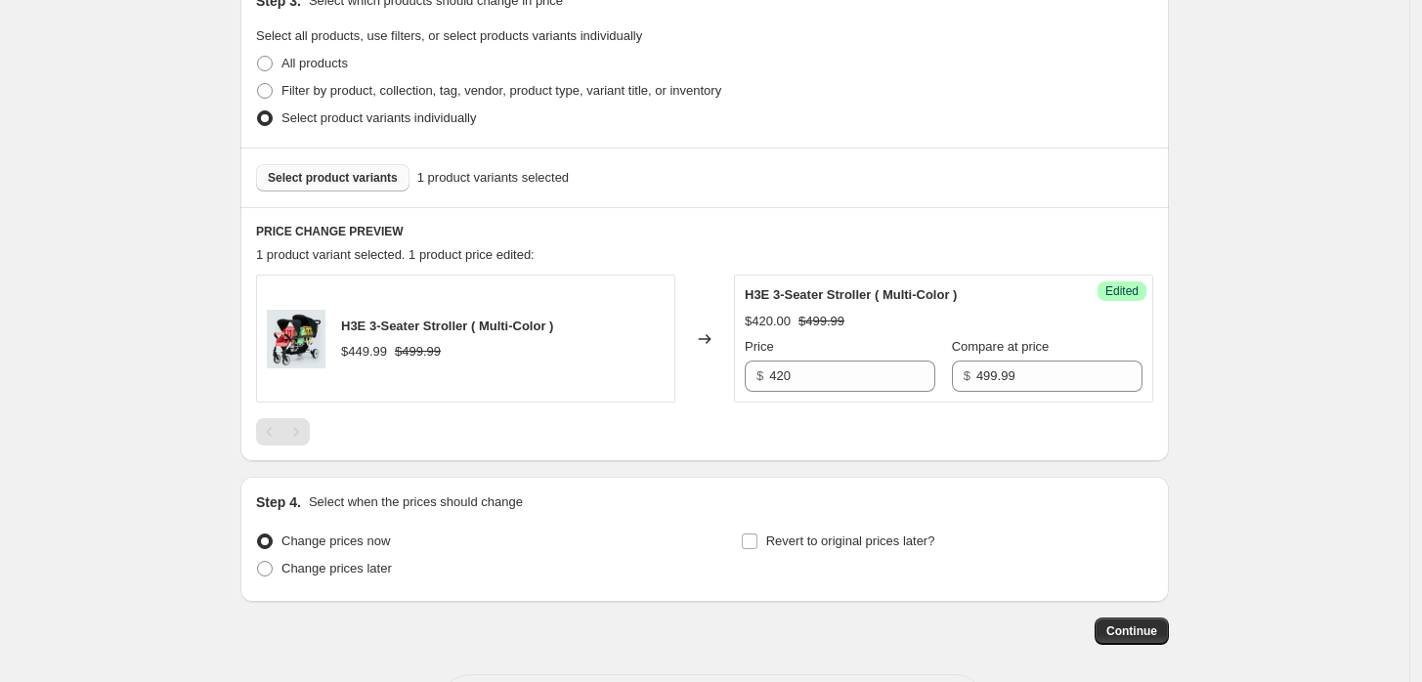
click at [770, 440] on div at bounding box center [704, 431] width 897 height 27
click at [758, 548] on input "Revert to original prices later?" at bounding box center [750, 542] width 16 height 16
checkbox input "true"
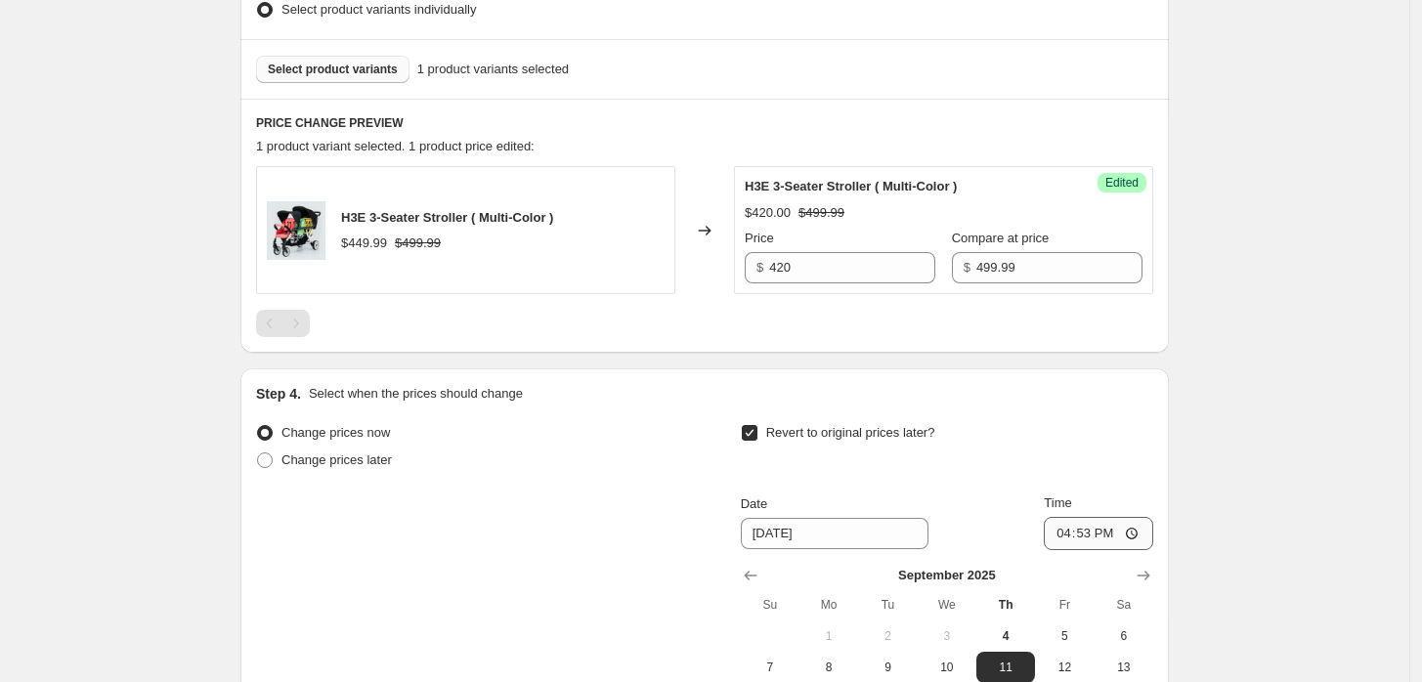
scroll to position [859, 0]
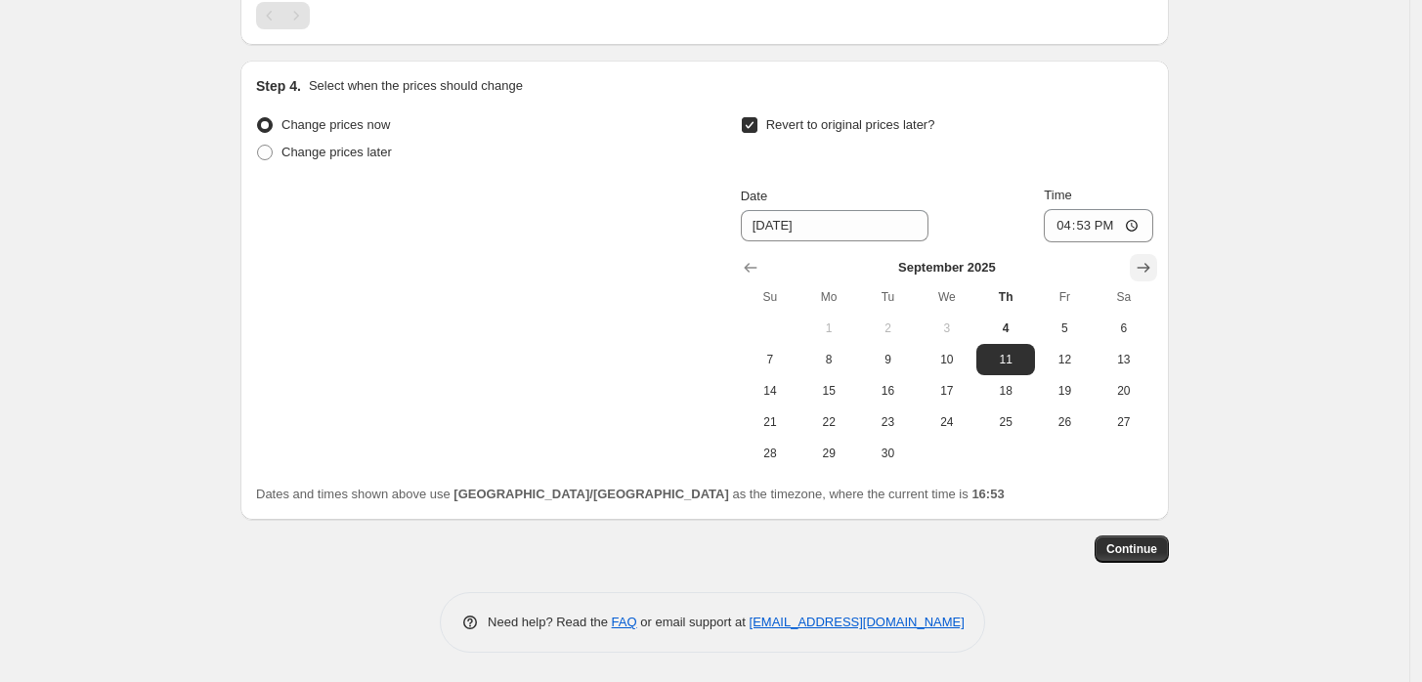
click at [1145, 276] on icon "Show next month, October 2025" at bounding box center [1144, 268] width 20 height 20
click at [937, 335] on span "1" at bounding box center [947, 329] width 43 height 16
type input "10/1/2025"
click at [1138, 552] on span "Continue" at bounding box center [1132, 550] width 51 height 16
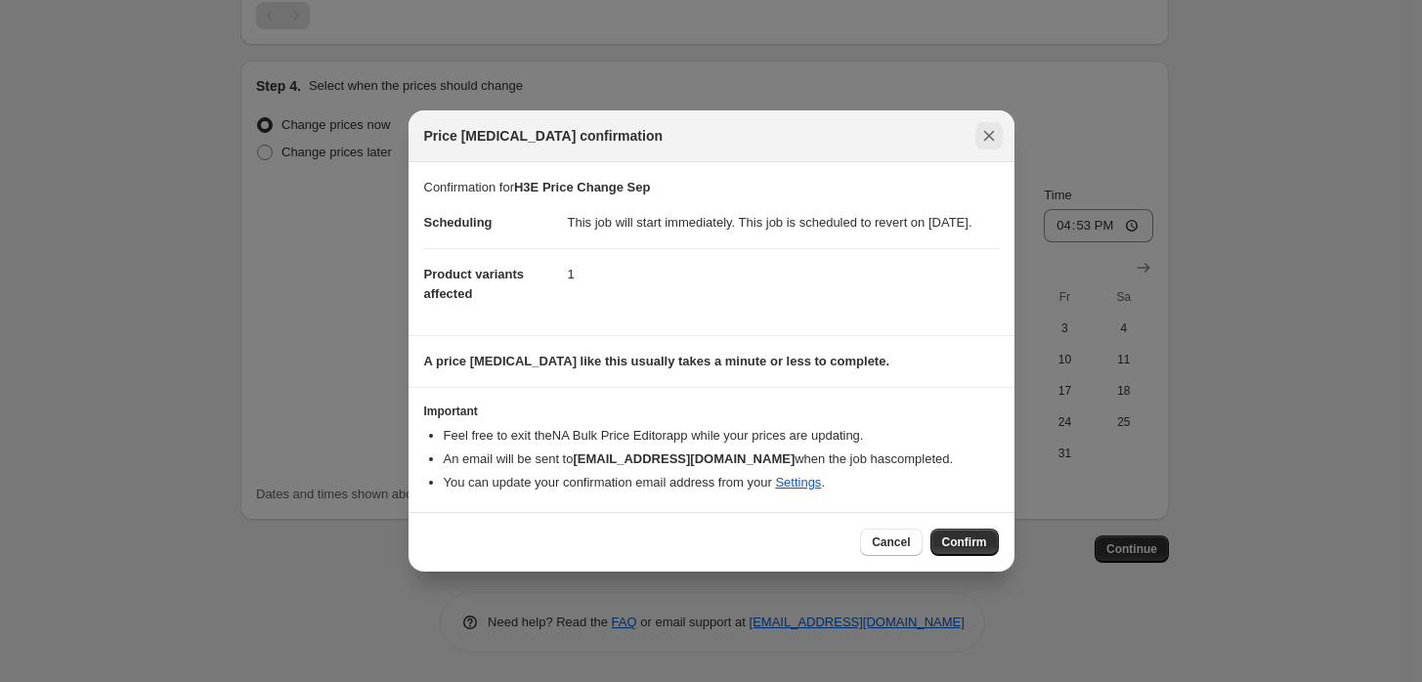
click at [993, 130] on icon "Close" at bounding box center [990, 136] width 20 height 20
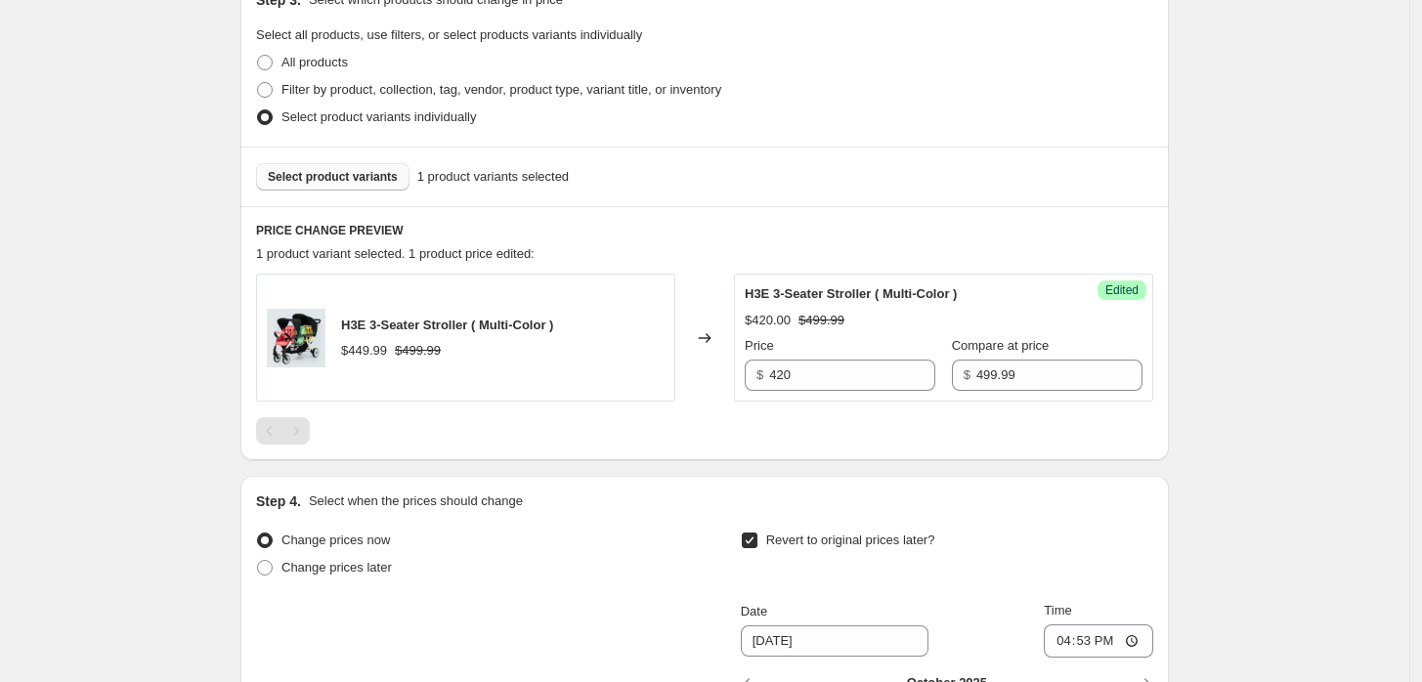
scroll to position [316, 0]
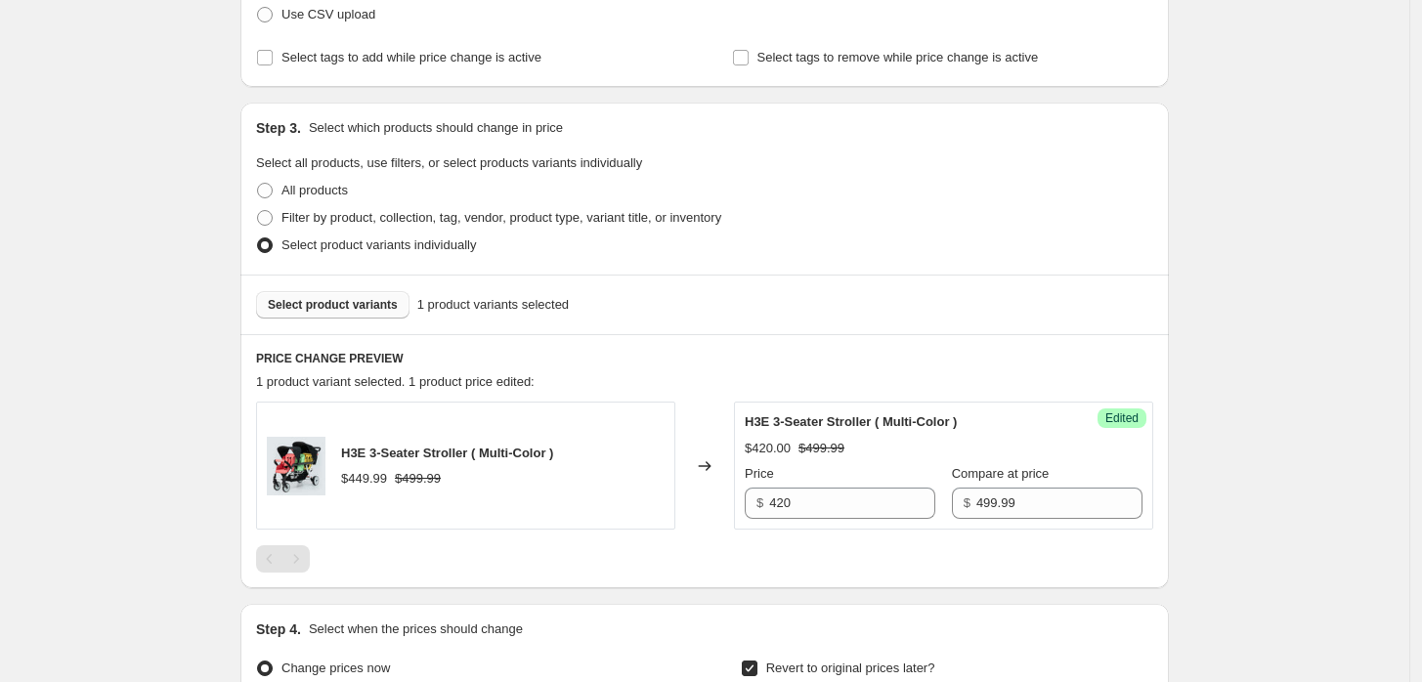
click at [337, 299] on span "Select product variants" at bounding box center [333, 305] width 130 height 16
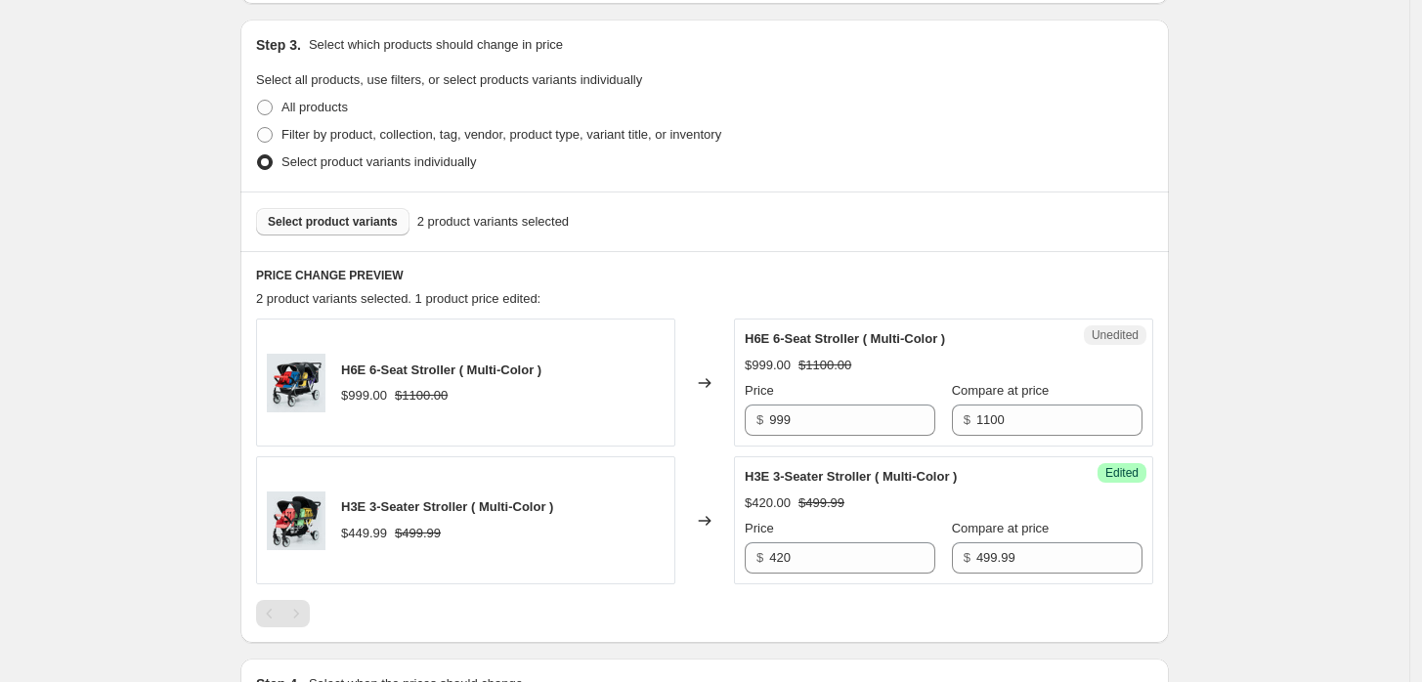
scroll to position [533, 0]
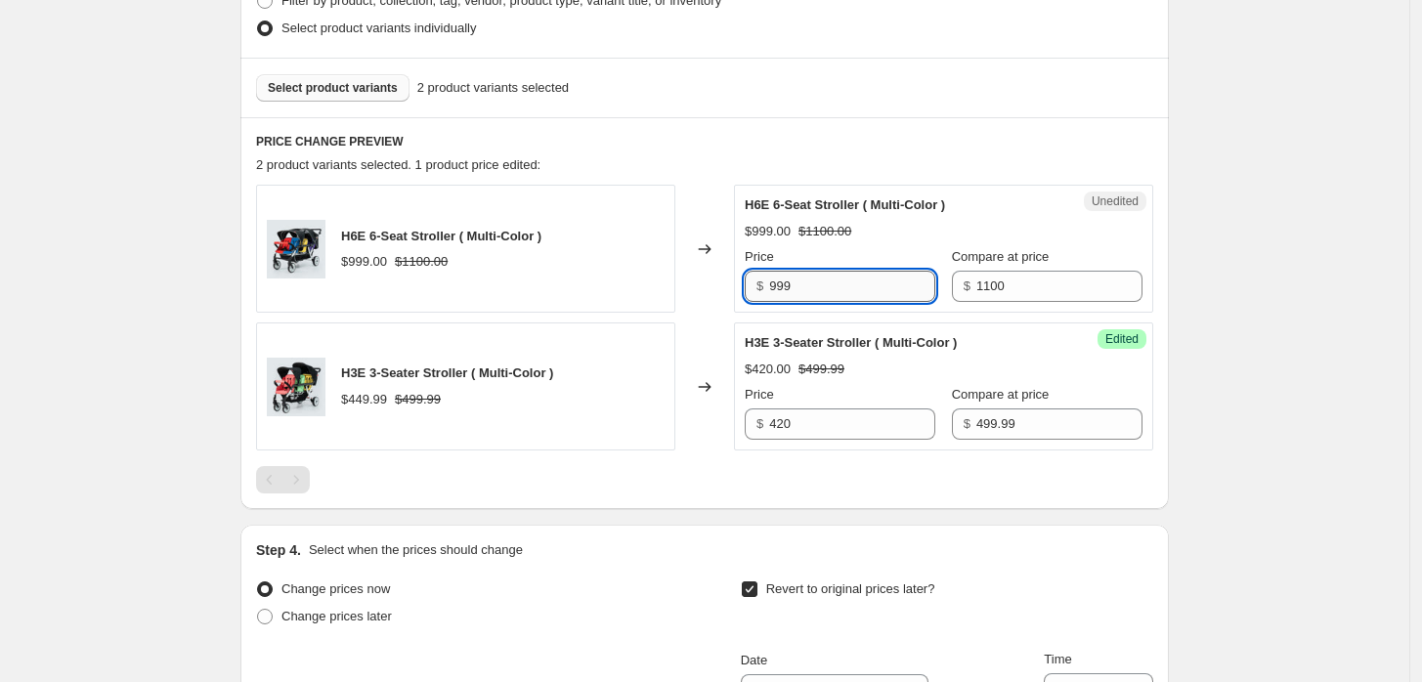
click at [836, 283] on input "999" at bounding box center [852, 286] width 166 height 31
click at [1243, 236] on div "Create new price change job. This page is ready Create new price change job Dra…" at bounding box center [705, 306] width 1410 height 1679
click at [330, 94] on span "Select product variants" at bounding box center [333, 88] width 130 height 16
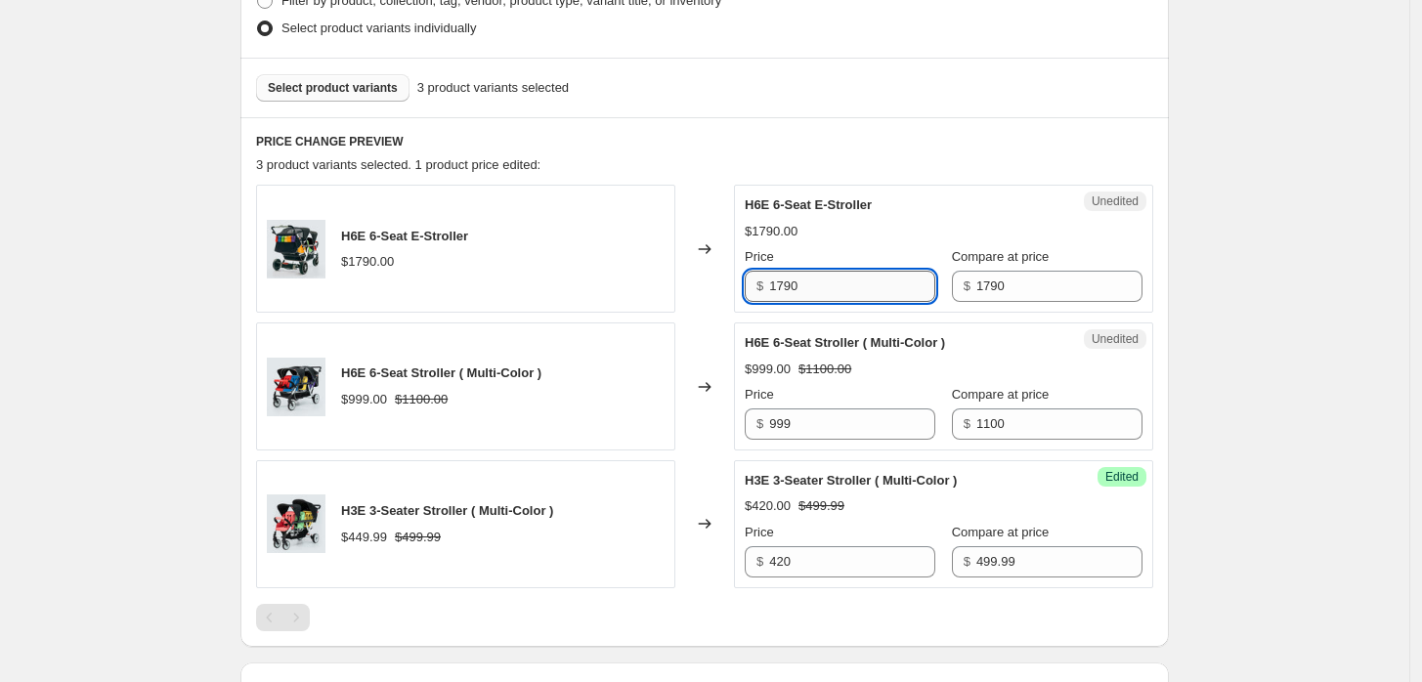
click at [807, 288] on input "1790" at bounding box center [852, 286] width 166 height 31
type input "1"
type input "1399"
click at [734, 303] on div "Changed to" at bounding box center [704, 249] width 59 height 128
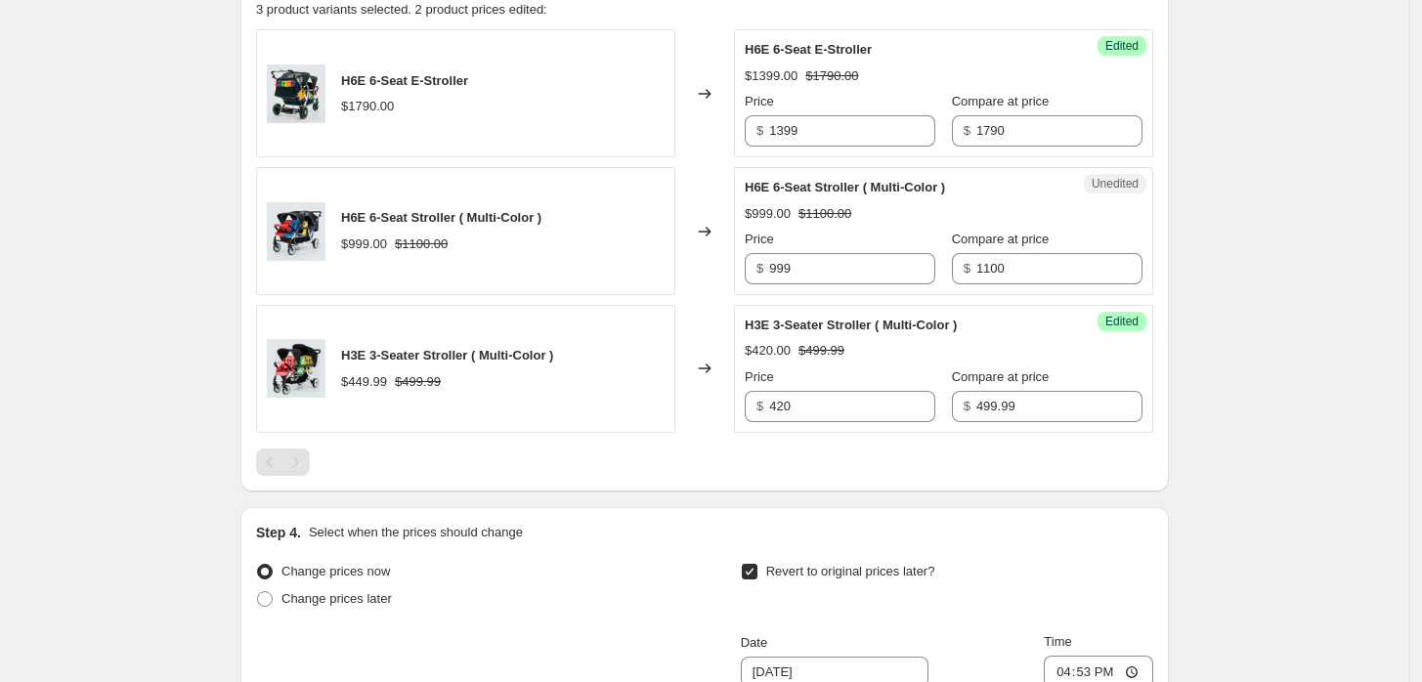
scroll to position [1134, 0]
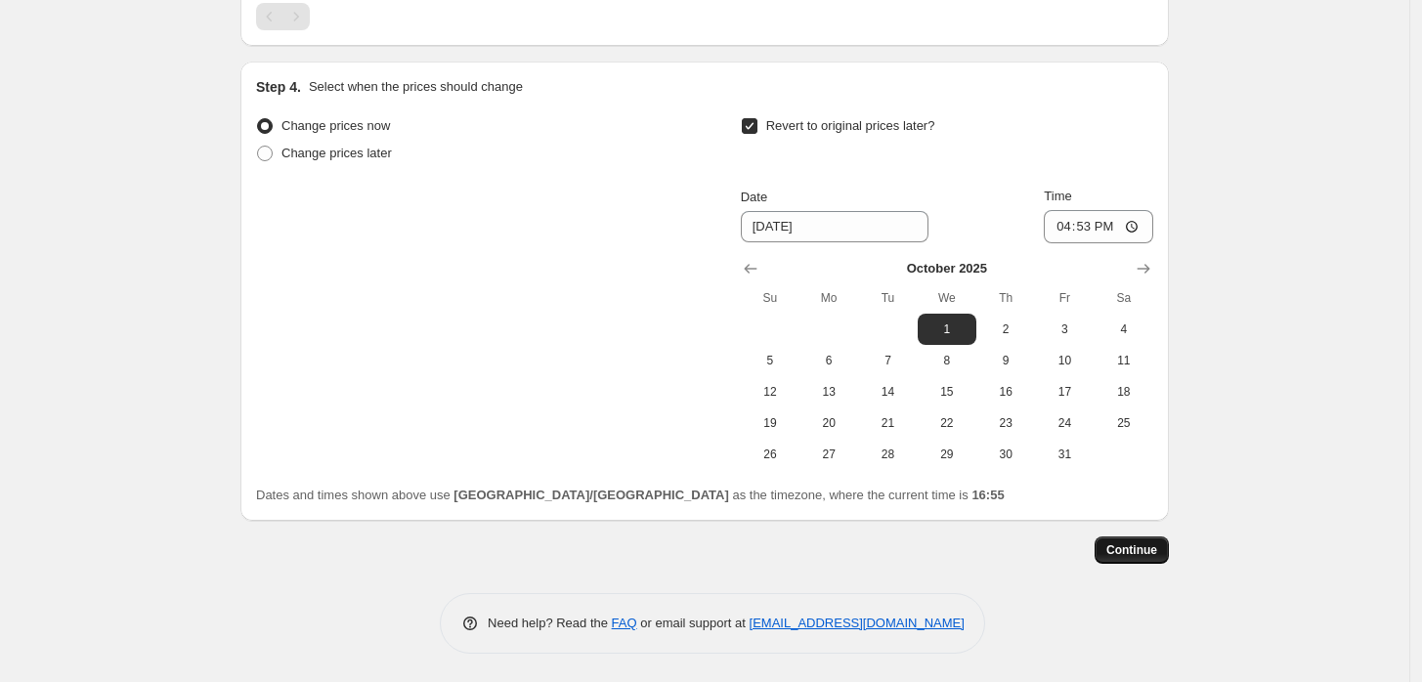
click at [1169, 540] on button "Continue" at bounding box center [1132, 550] width 74 height 27
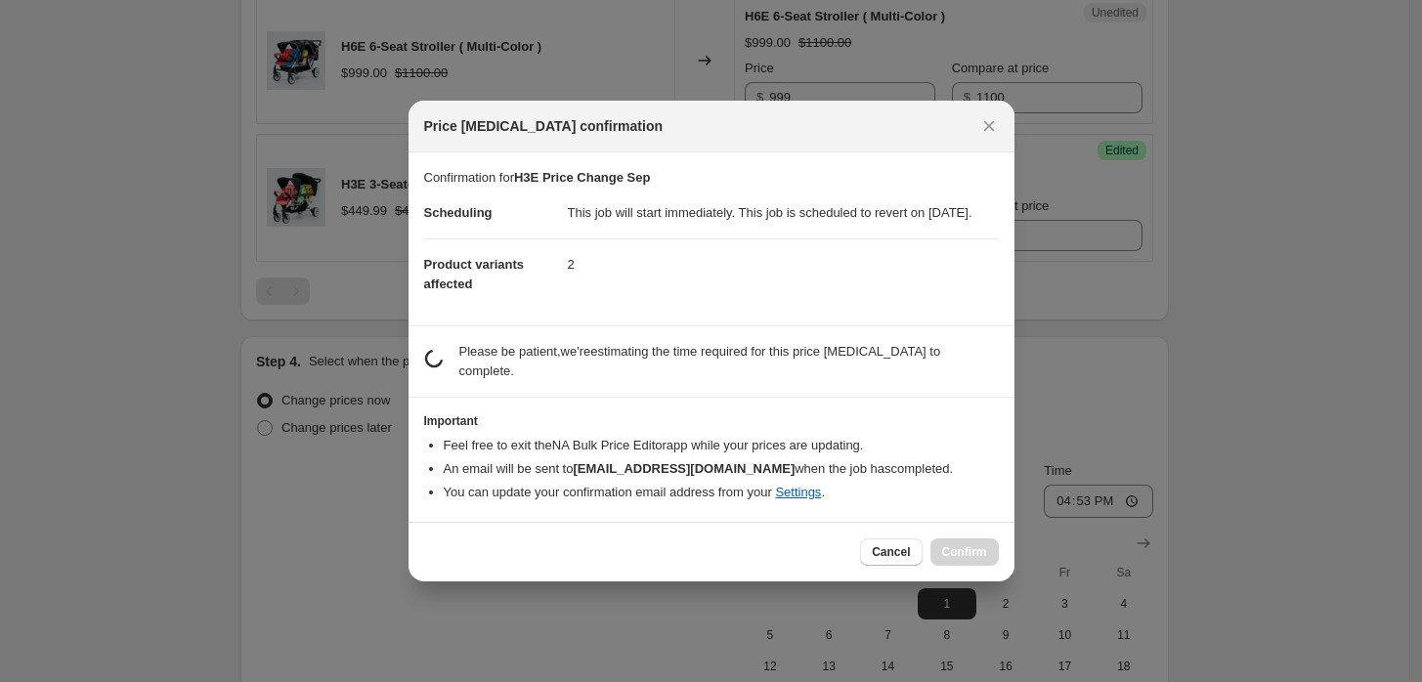
scroll to position [0, 0]
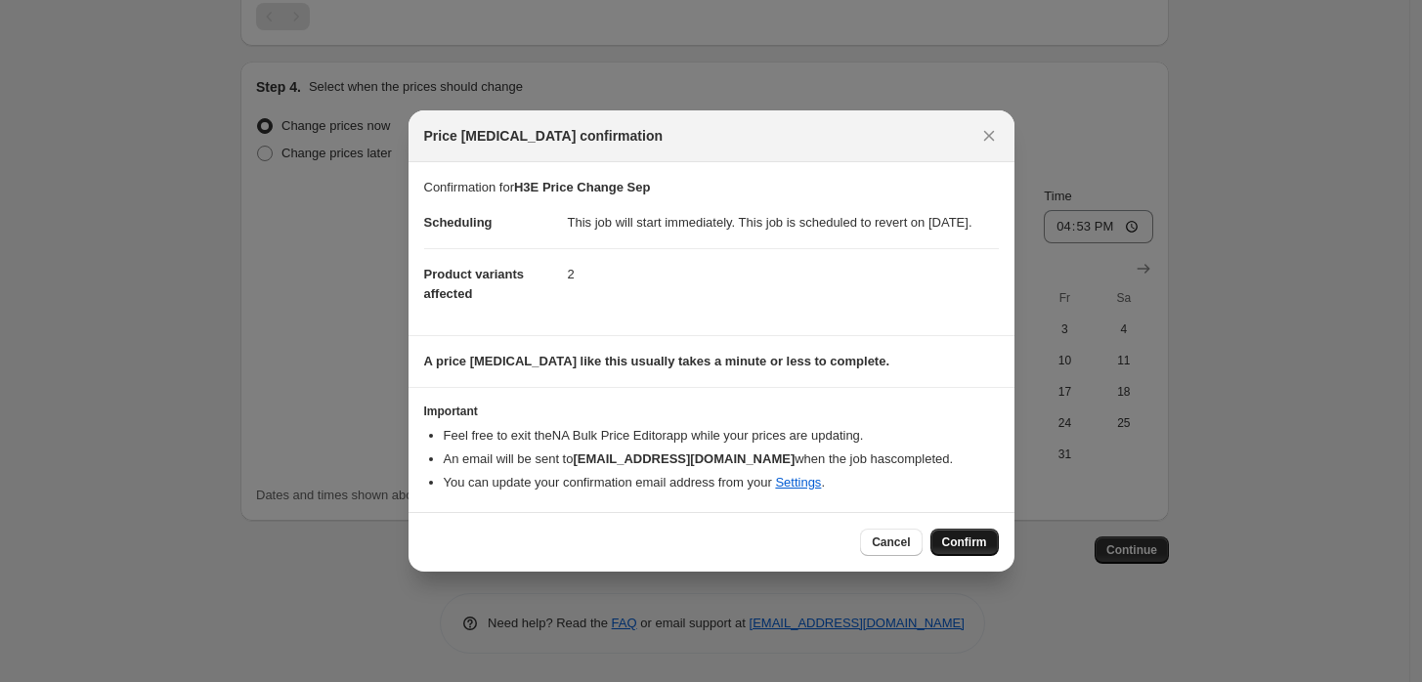
click at [993, 556] on button "Confirm" at bounding box center [965, 542] width 68 height 27
